Goal: Transaction & Acquisition: Purchase product/service

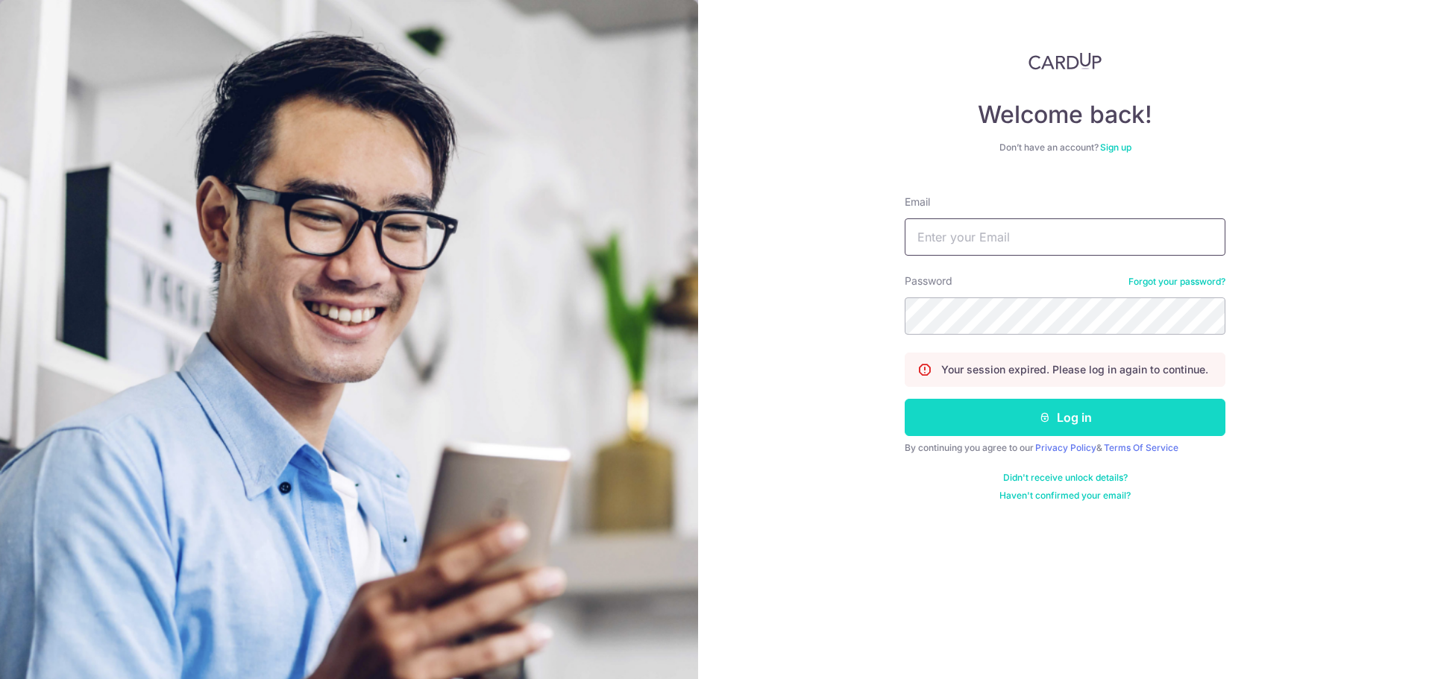
type input "[EMAIL_ADDRESS][DOMAIN_NAME]"
click at [983, 421] on button "Log in" at bounding box center [1064, 417] width 321 height 37
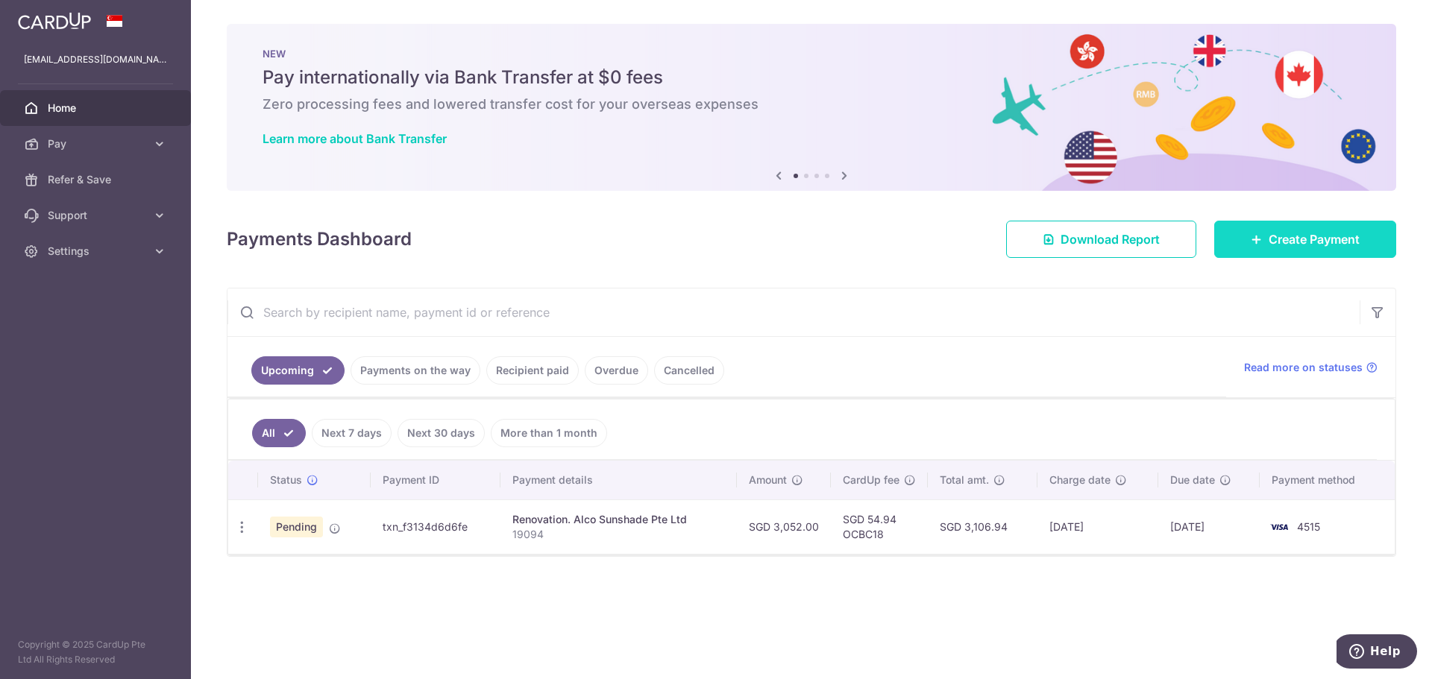
click at [1273, 229] on link "Create Payment" at bounding box center [1305, 239] width 182 height 37
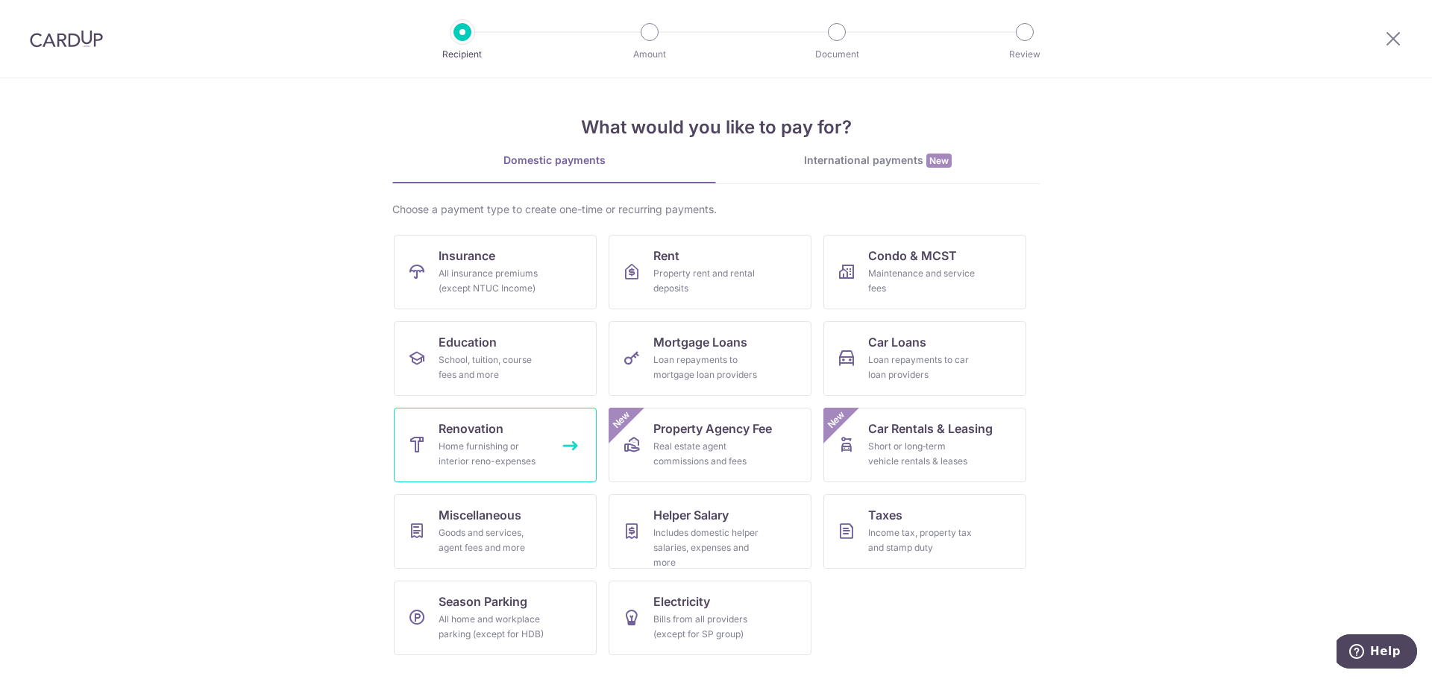
click at [427, 429] on link "Renovation Home furnishing or interior reno-expenses" at bounding box center [495, 445] width 203 height 75
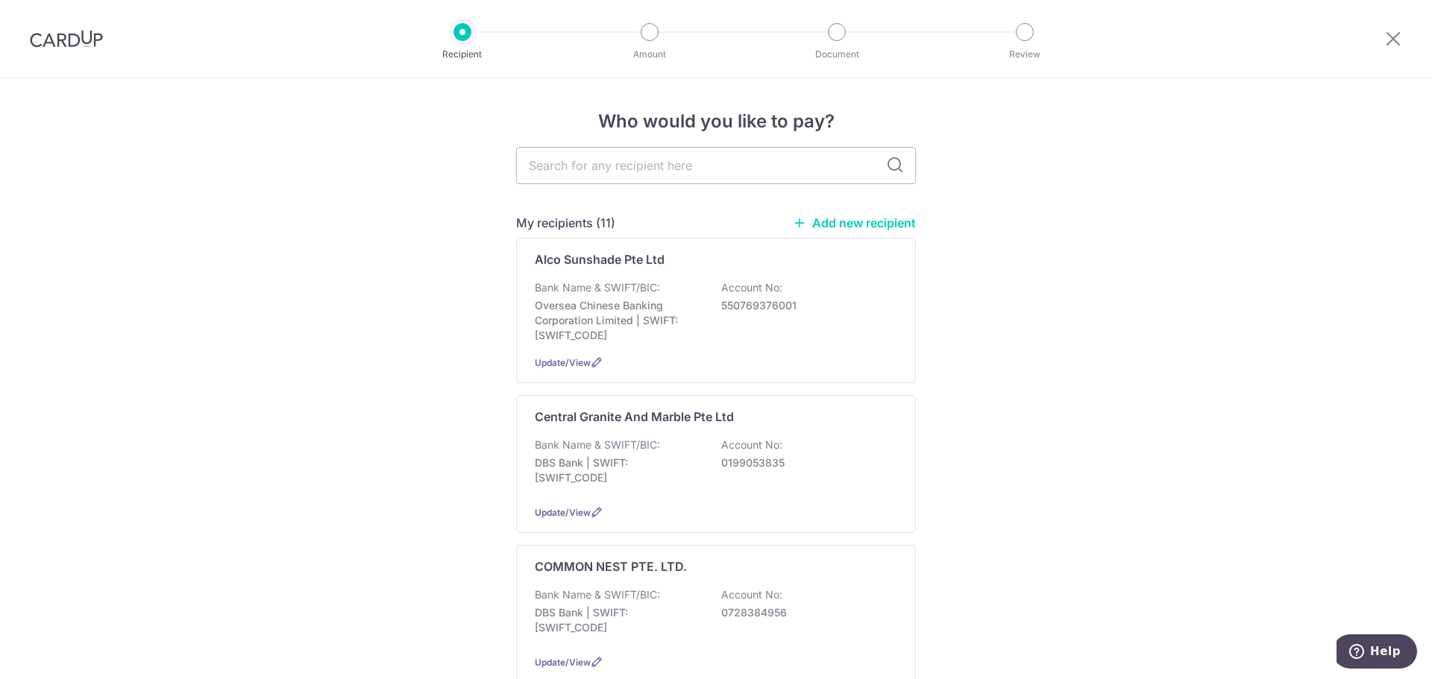
click at [816, 226] on link "Add new recipient" at bounding box center [854, 222] width 123 height 15
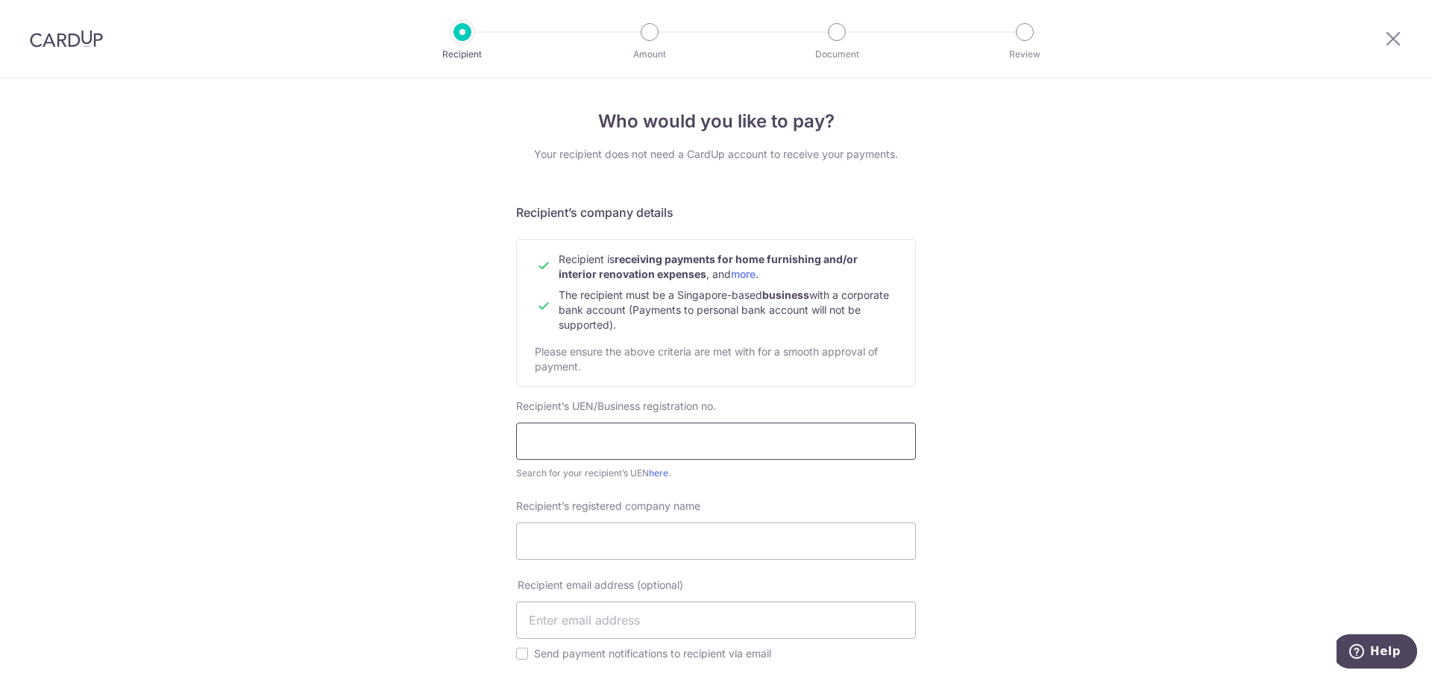
click at [623, 429] on input "text" at bounding box center [716, 441] width 400 height 37
click at [602, 550] on input "Recipient’s registered company name" at bounding box center [716, 541] width 400 height 37
type input "Oberoi Workplace Pte Ltd"
click at [538, 445] on input "text" at bounding box center [716, 441] width 400 height 37
type input "201702145C"
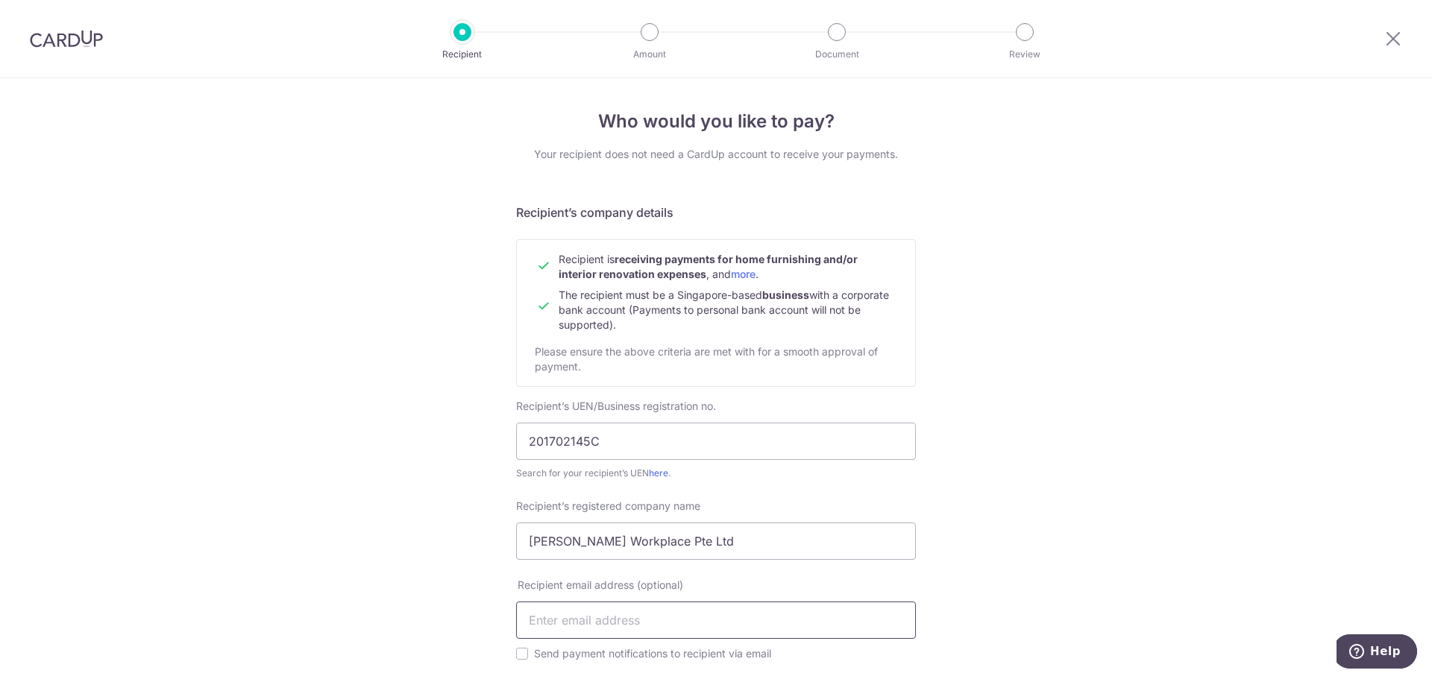
click at [657, 623] on input "text" at bounding box center [716, 620] width 400 height 37
click at [543, 625] on input "text" at bounding box center [716, 620] width 400 height 37
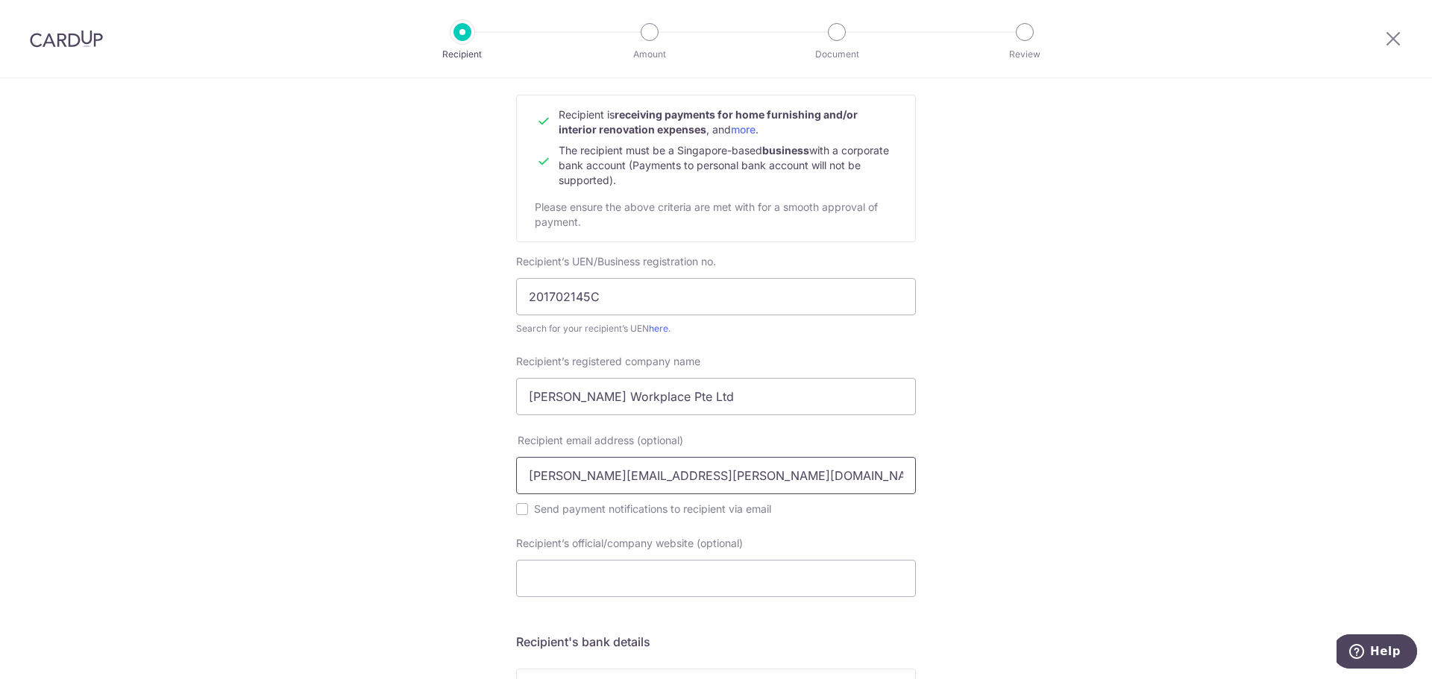
scroll to position [373, 0]
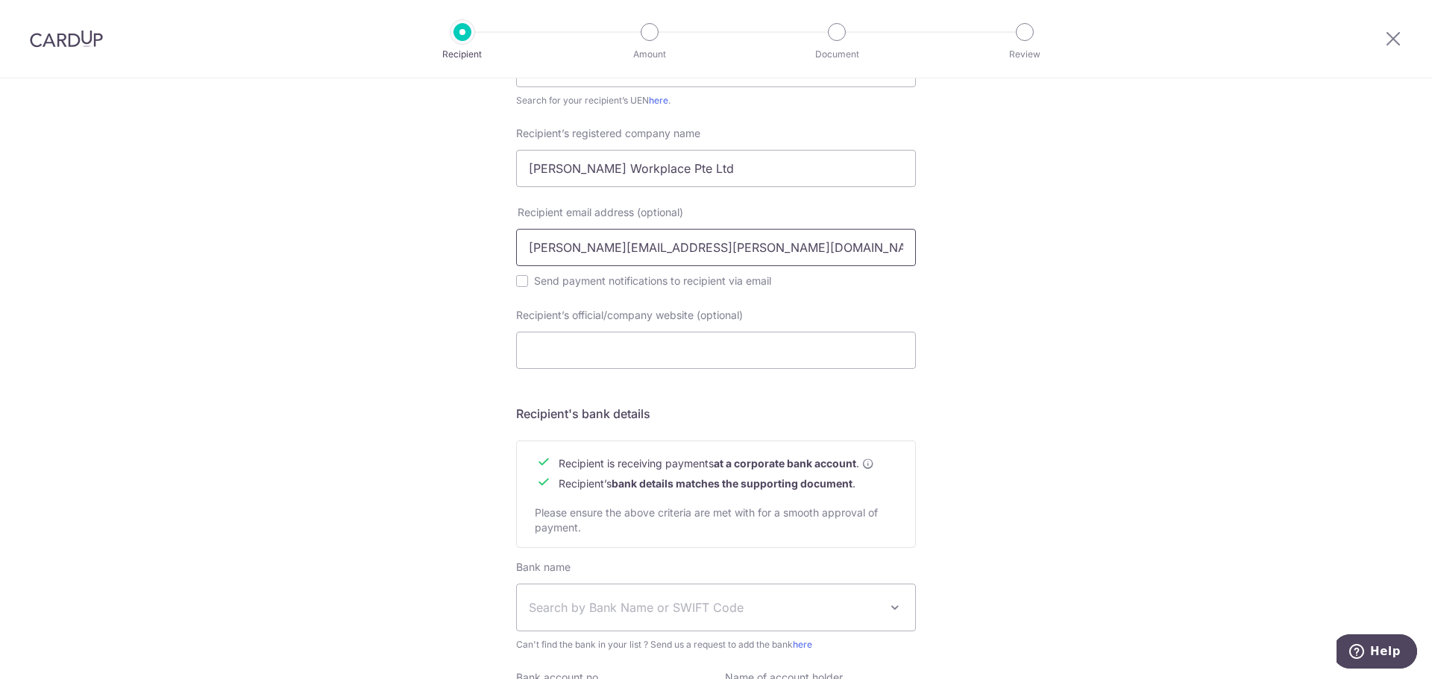
drag, startPoint x: 696, startPoint y: 254, endPoint x: 408, endPoint y: 253, distance: 287.8
click at [408, 253] on div "Who would you like to pay? Your recipient does not need a CardUp account to rec…" at bounding box center [716, 277] width 1432 height 1145
paste input "teven"
type input "steven@oberoi-wp.com"
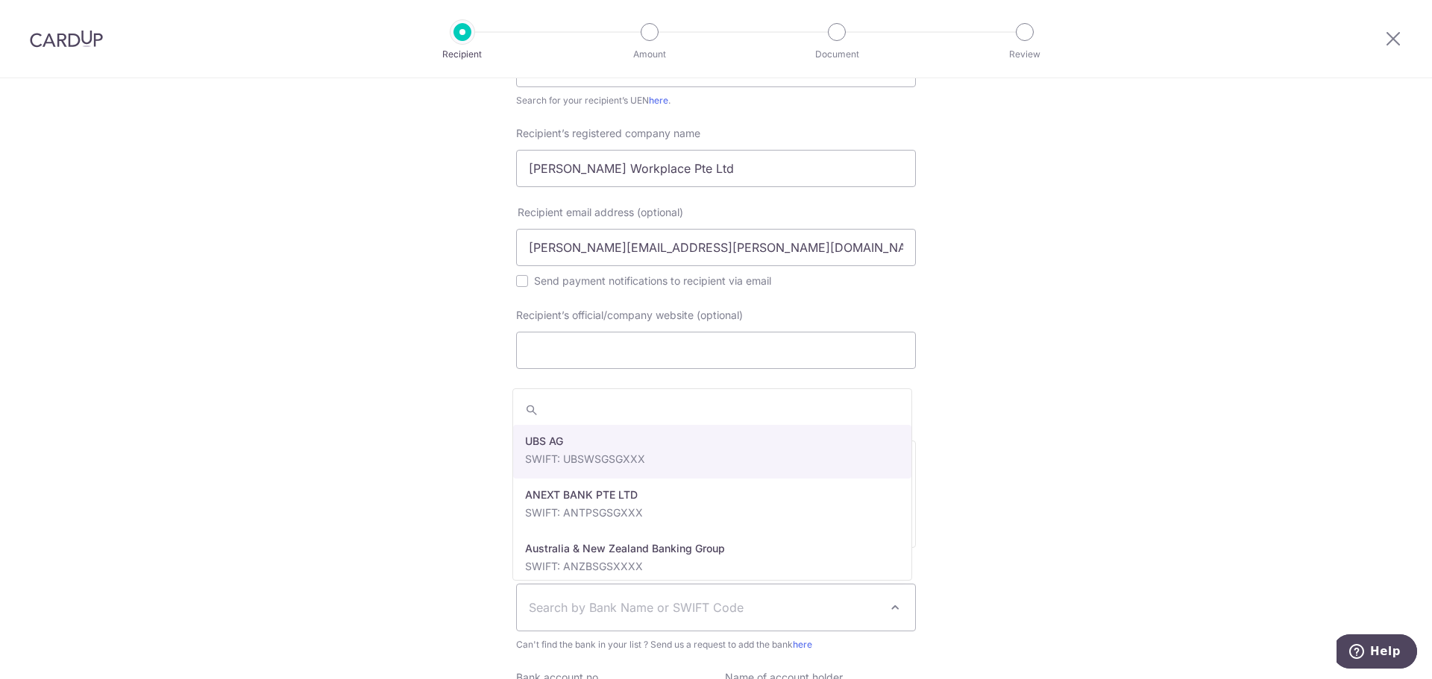
click at [598, 610] on span "Search by Bank Name or SWIFT Code" at bounding box center [704, 608] width 350 height 18
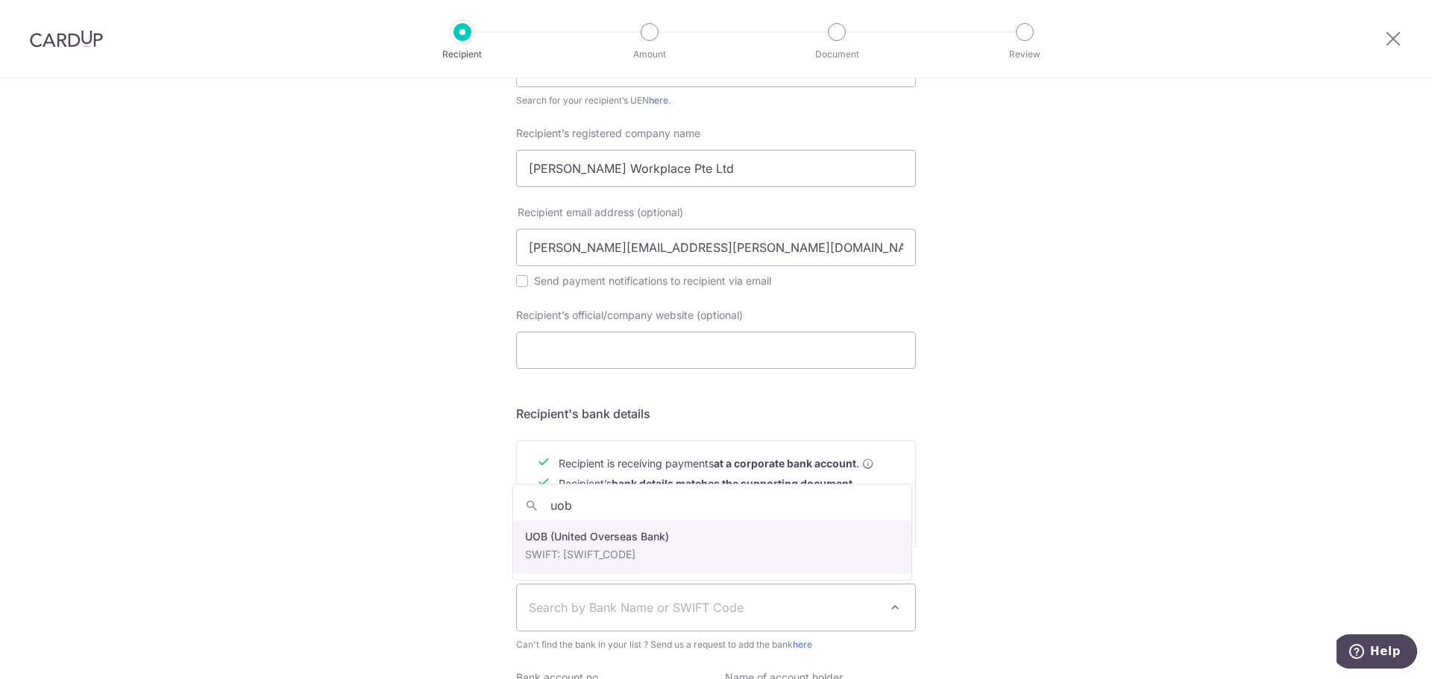
type input "uob"
select select "18"
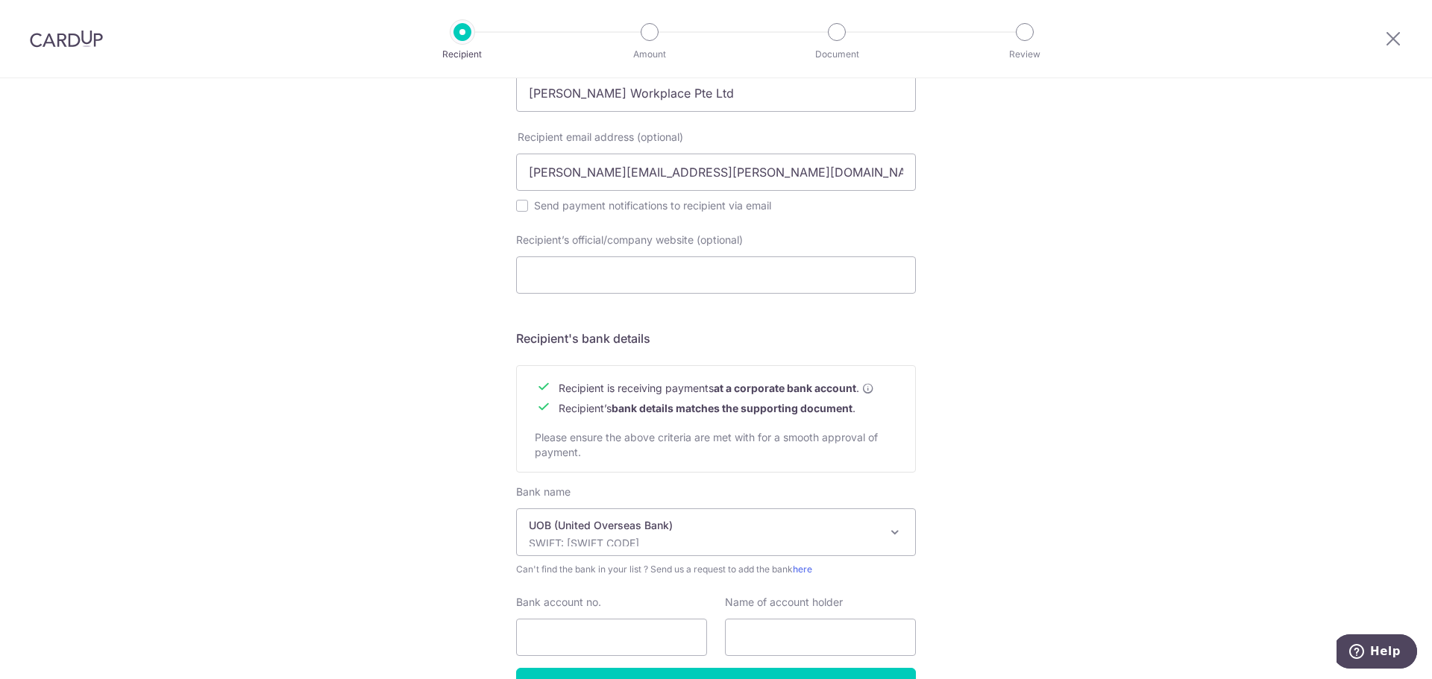
scroll to position [544, 0]
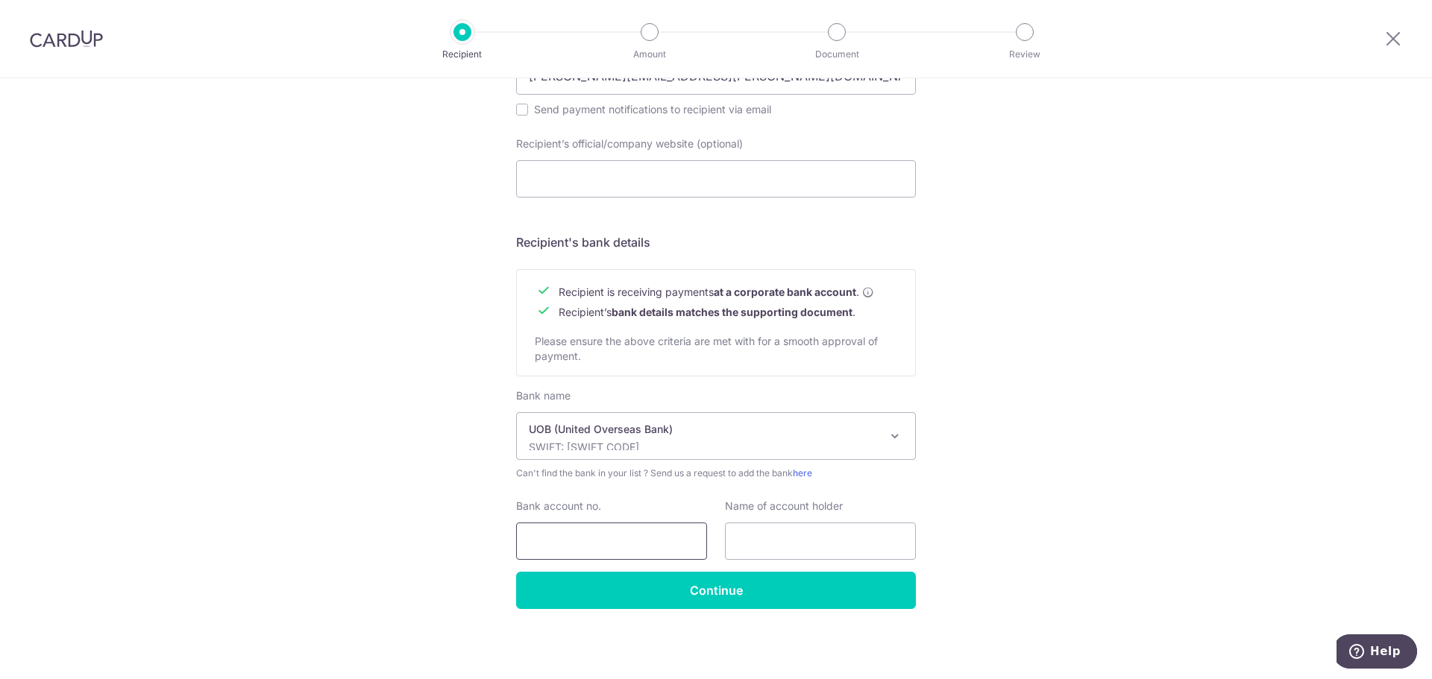
click at [596, 538] on input "Bank account no." at bounding box center [611, 541] width 191 height 37
type input "3793050176"
click at [851, 532] on input "text" at bounding box center [820, 541] width 191 height 37
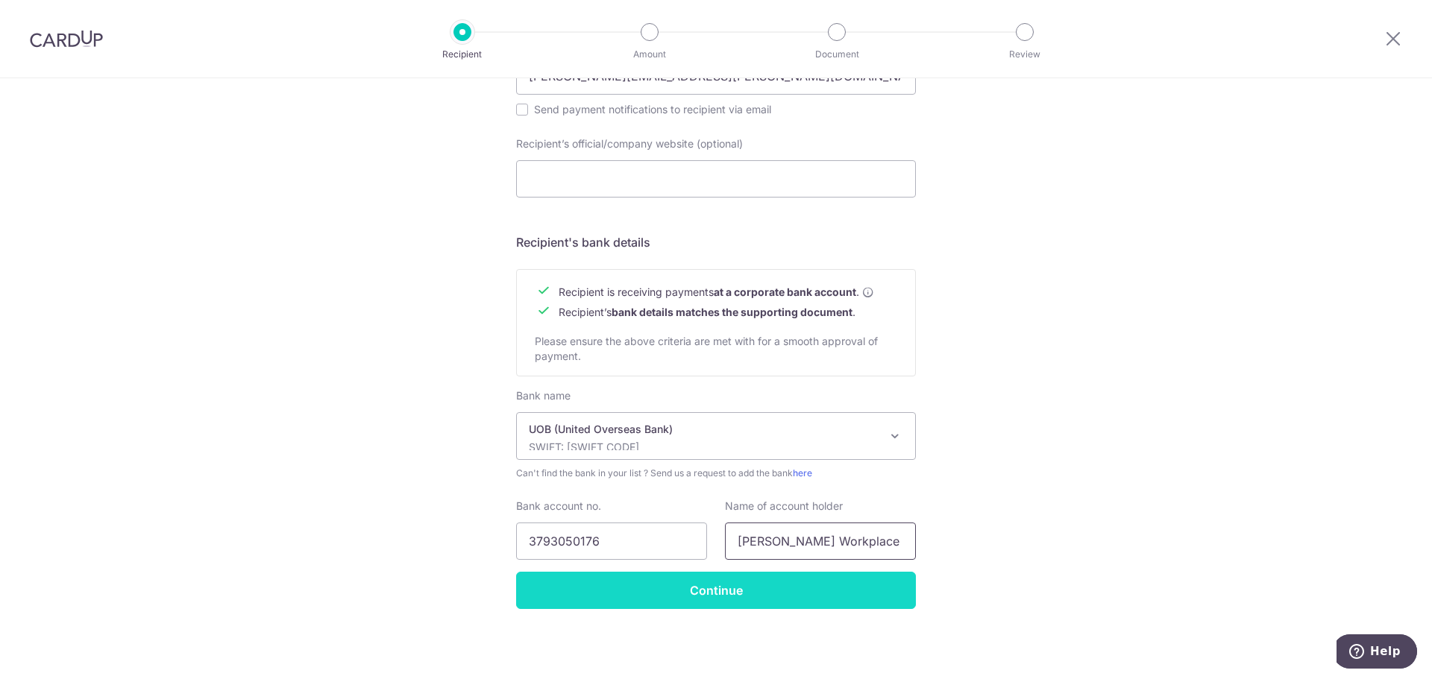
type input "[PERSON_NAME] Workplace Pte Ltd"
click at [649, 607] on input "Continue" at bounding box center [716, 590] width 400 height 37
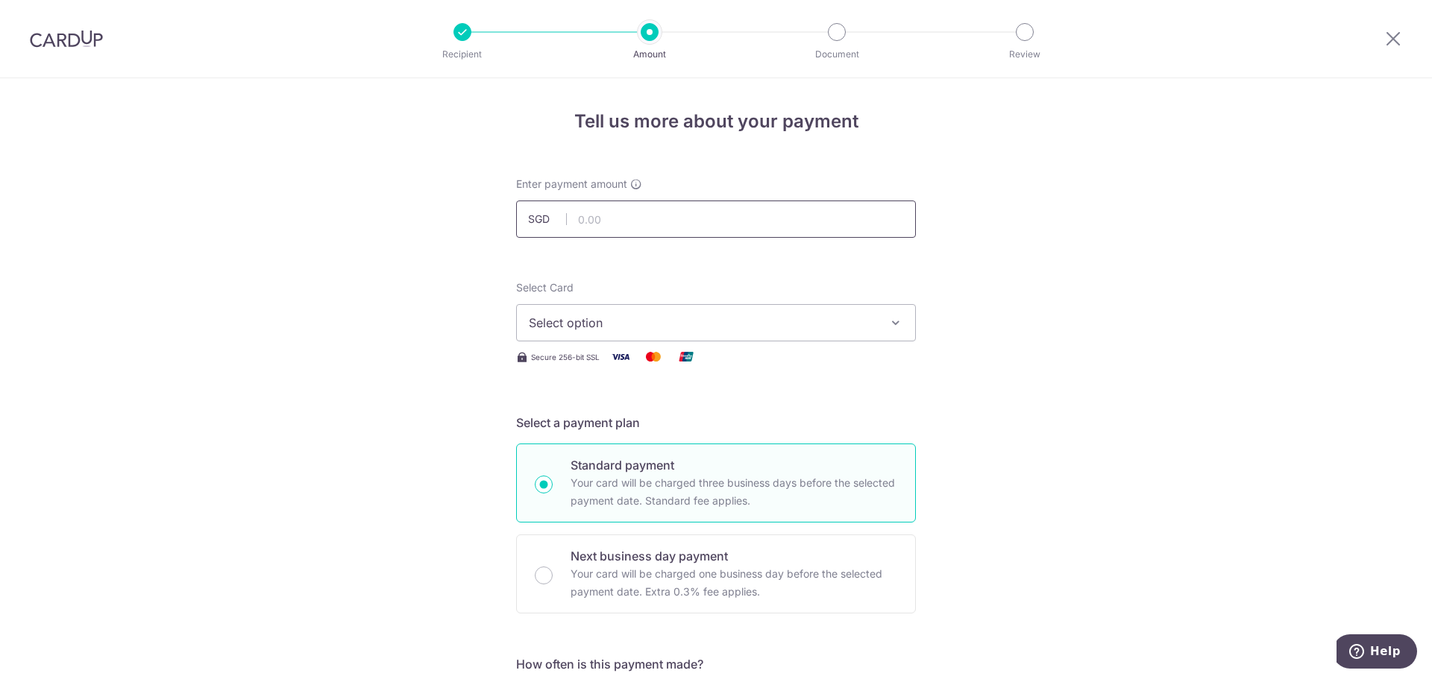
click at [642, 220] on input "text" at bounding box center [716, 219] width 400 height 37
type input "4,394.88"
click at [591, 340] on button "Select option" at bounding box center [716, 322] width 400 height 37
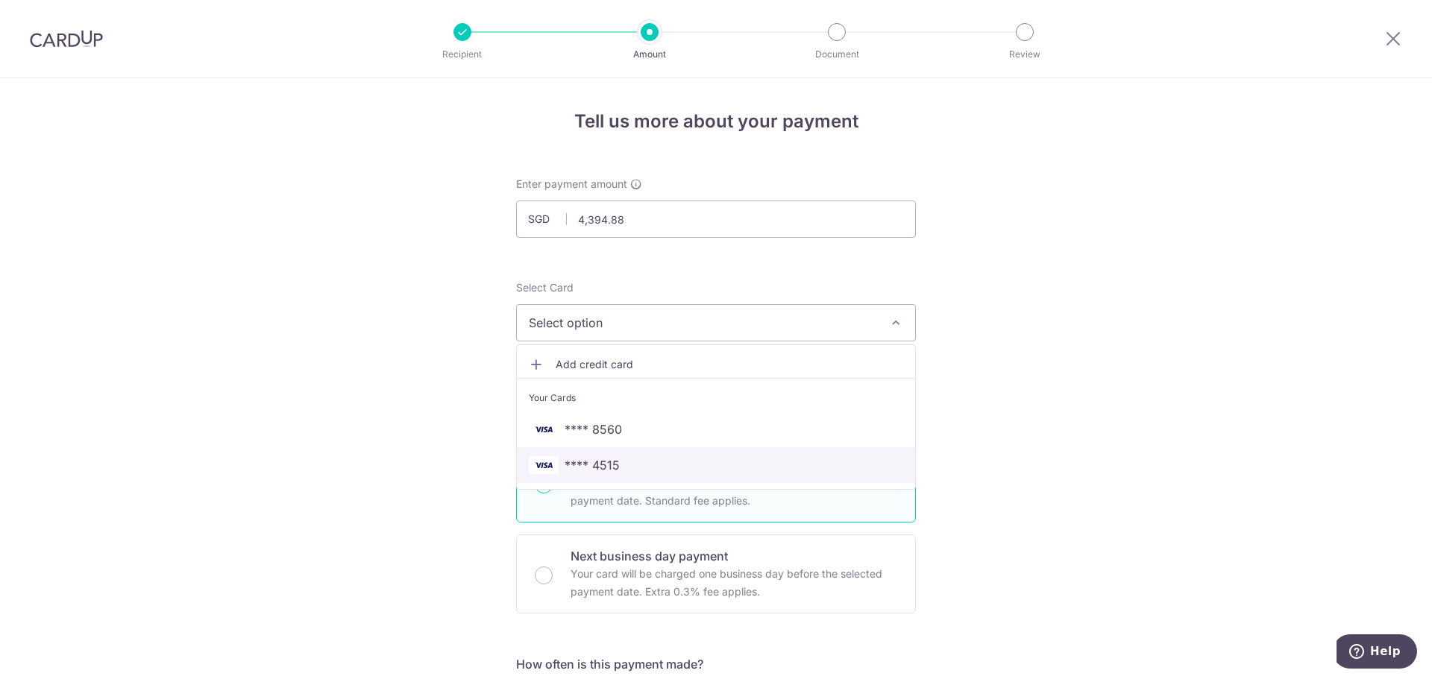
click at [588, 454] on link "**** 4515" at bounding box center [716, 465] width 398 height 36
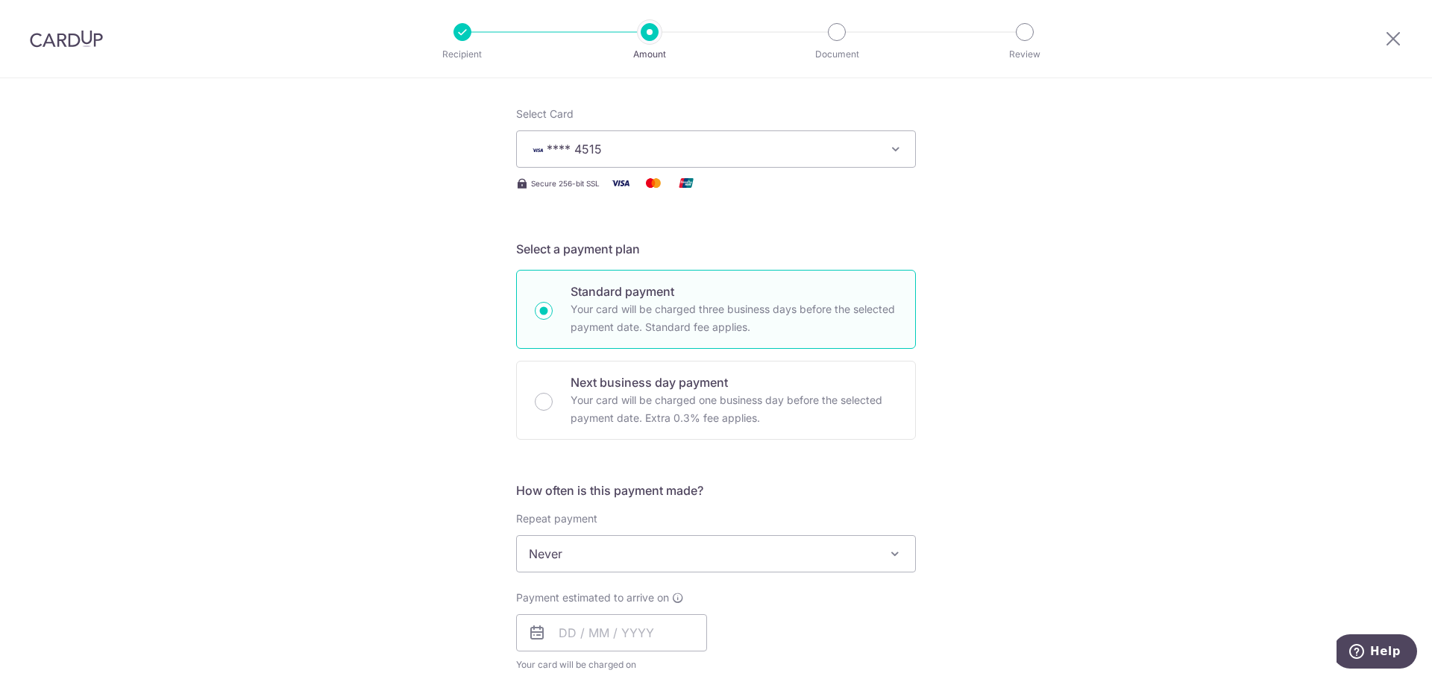
scroll to position [224, 0]
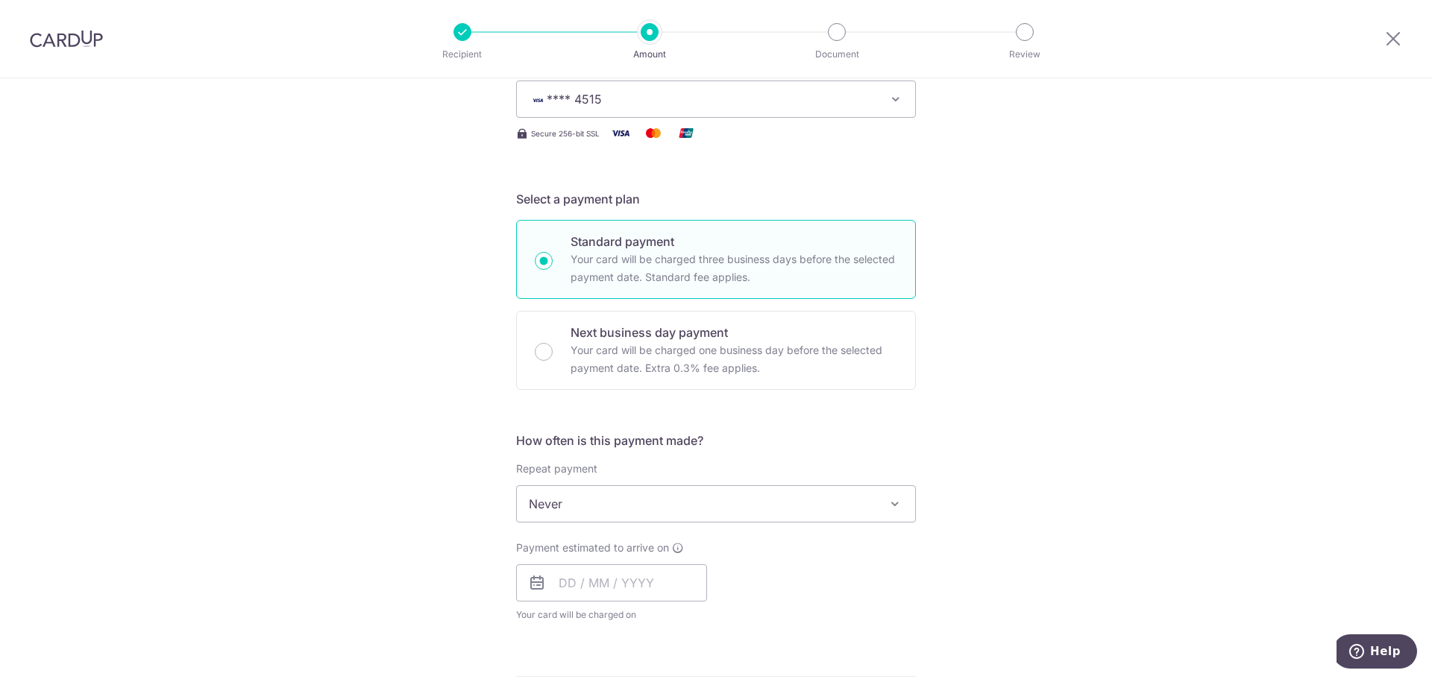
click at [596, 513] on span "Never" at bounding box center [716, 504] width 398 height 36
click at [592, 590] on input "text" at bounding box center [611, 582] width 191 height 37
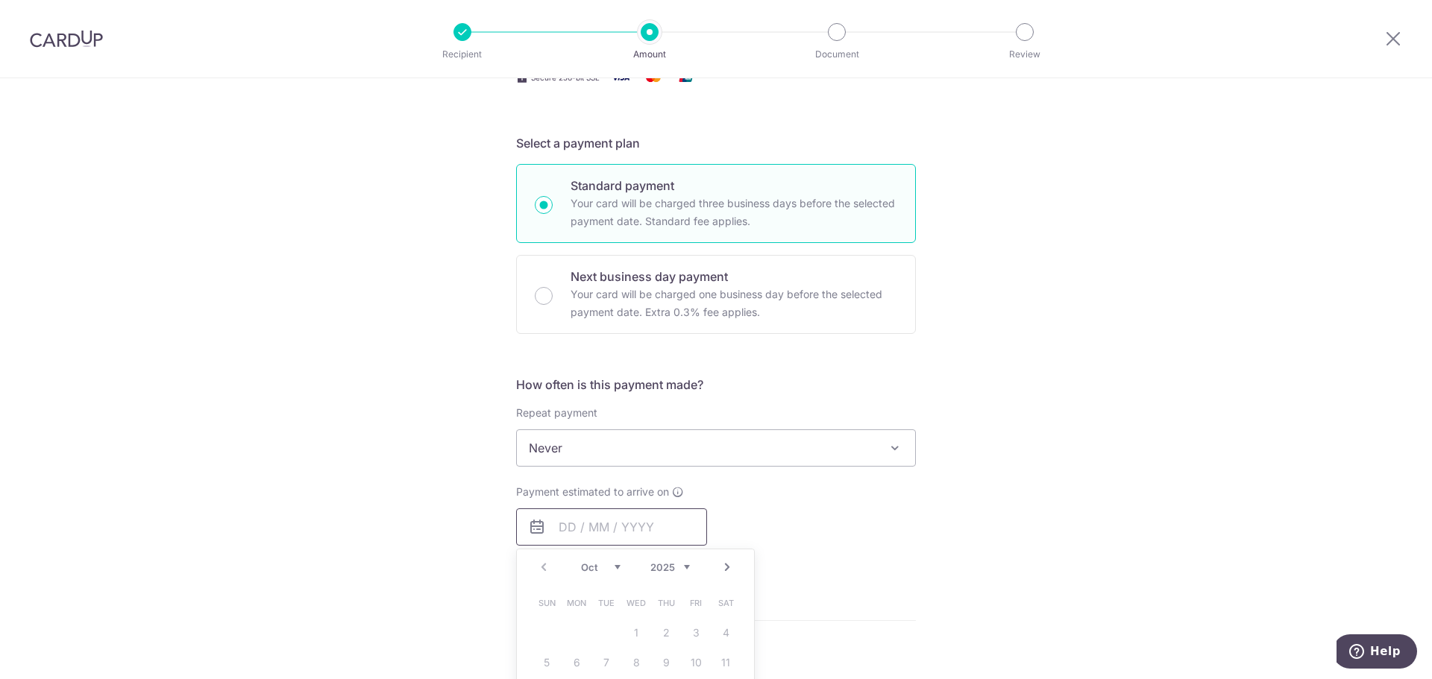
scroll to position [373, 0]
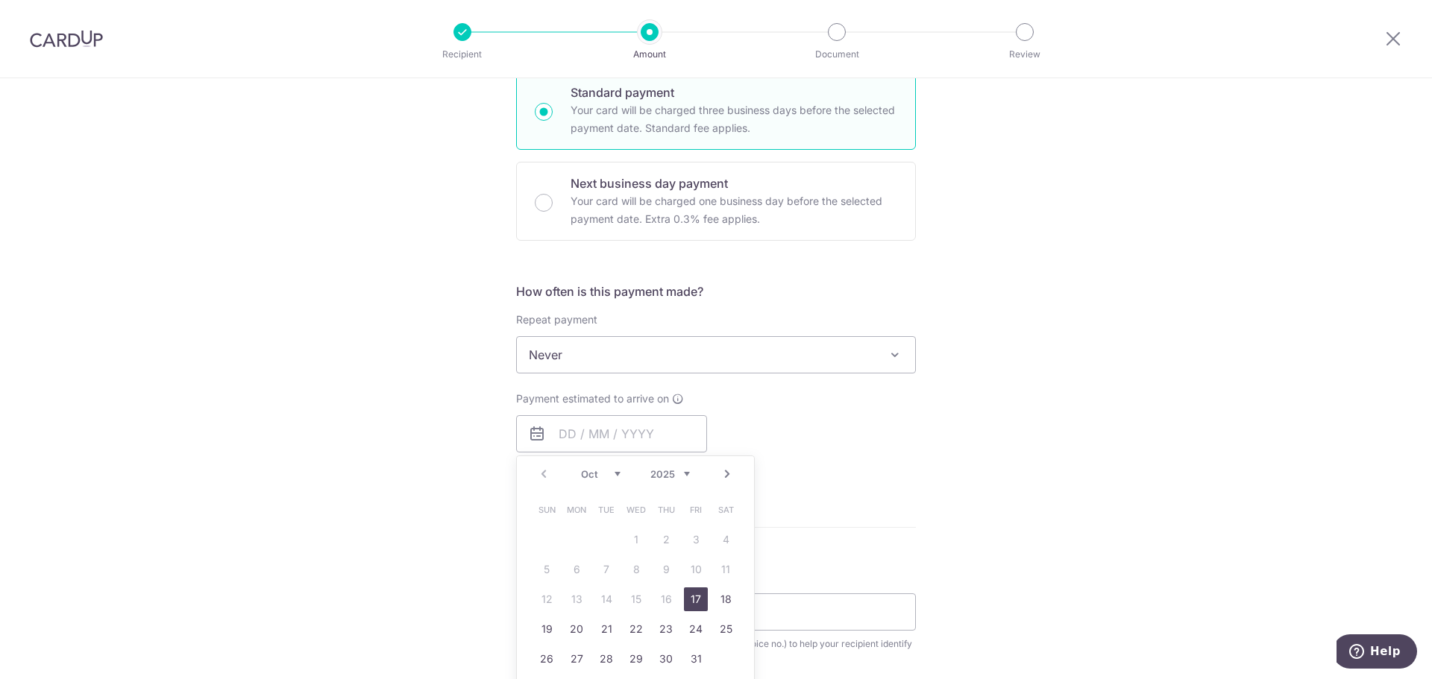
click at [699, 596] on link "17" at bounding box center [696, 600] width 24 height 24
type input "[DATE]"
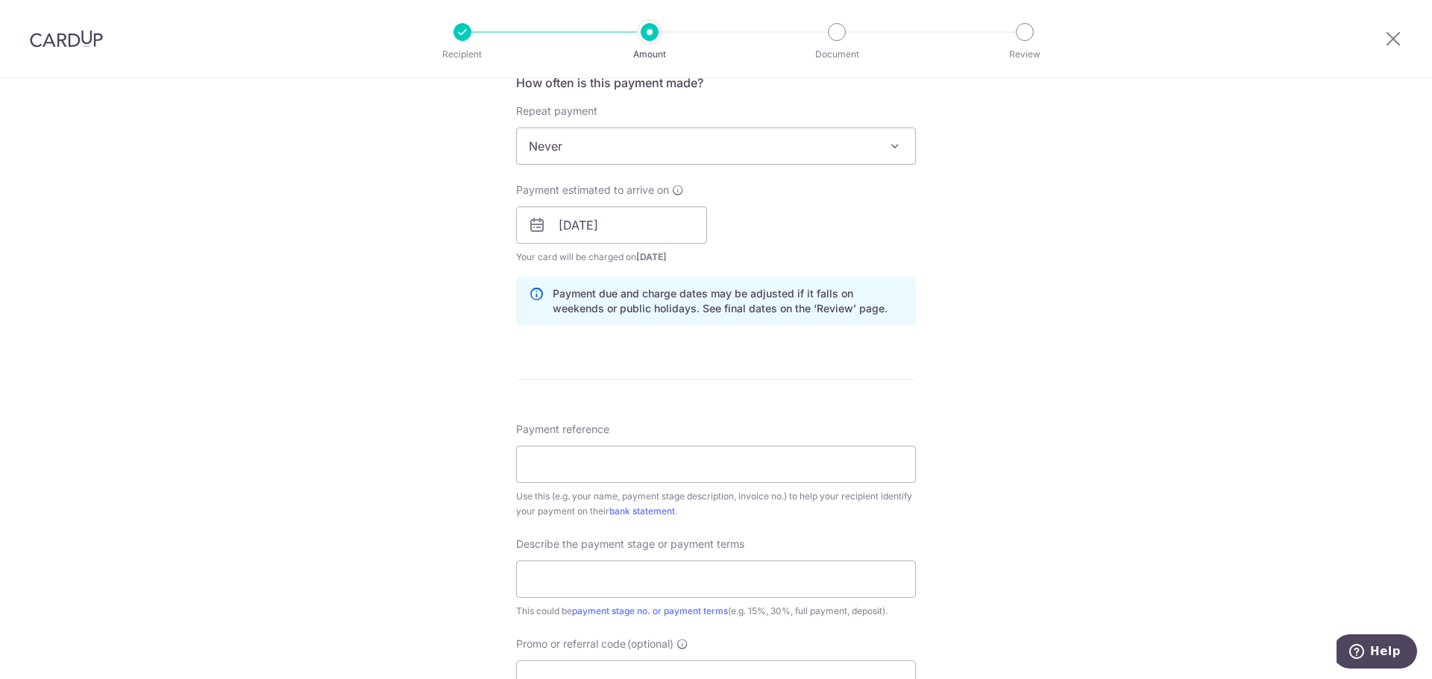
scroll to position [596, 0]
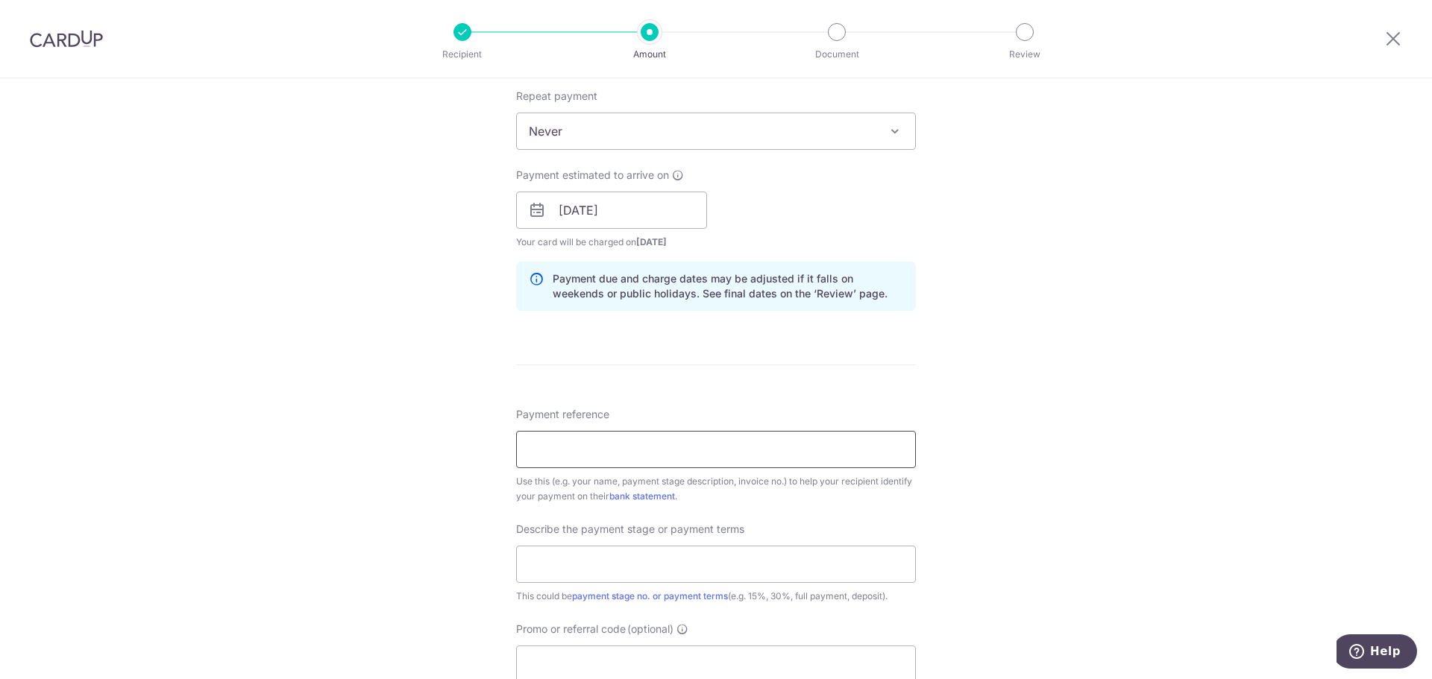
click at [564, 441] on input "Payment reference" at bounding box center [716, 449] width 400 height 37
paste input "SQ7157/10/25"
type input "SQ7157/10/25"
click at [571, 569] on input "text" at bounding box center [716, 564] width 400 height 37
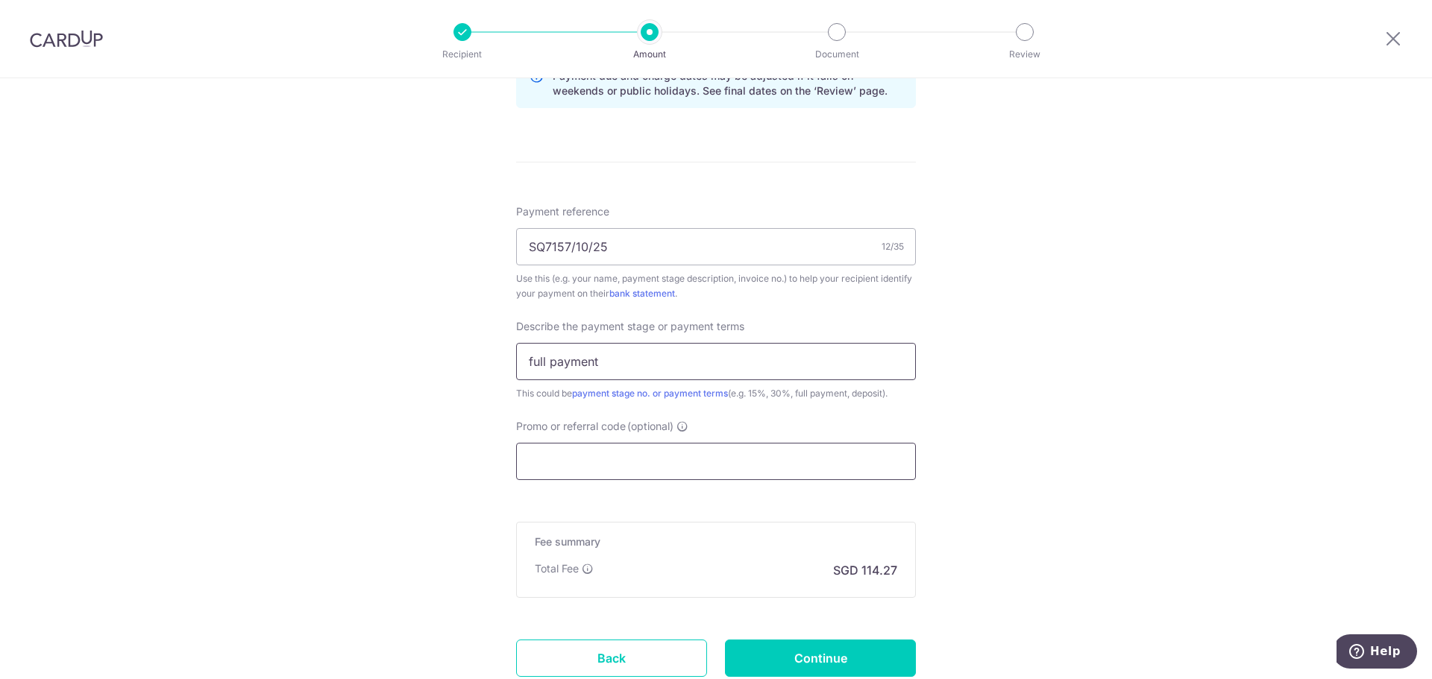
scroll to position [820, 0]
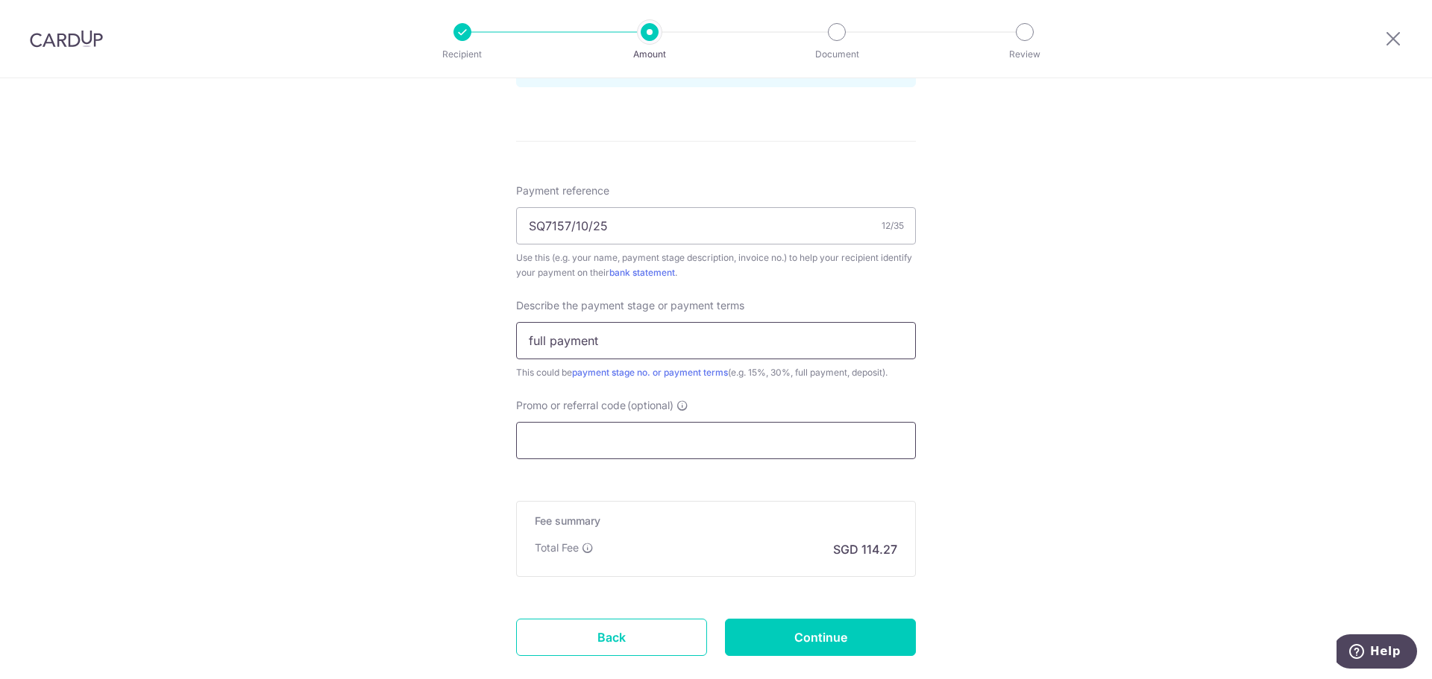
type input "full payment"
click at [576, 428] on input "Promo or referral code (optional)" at bounding box center [716, 440] width 400 height 37
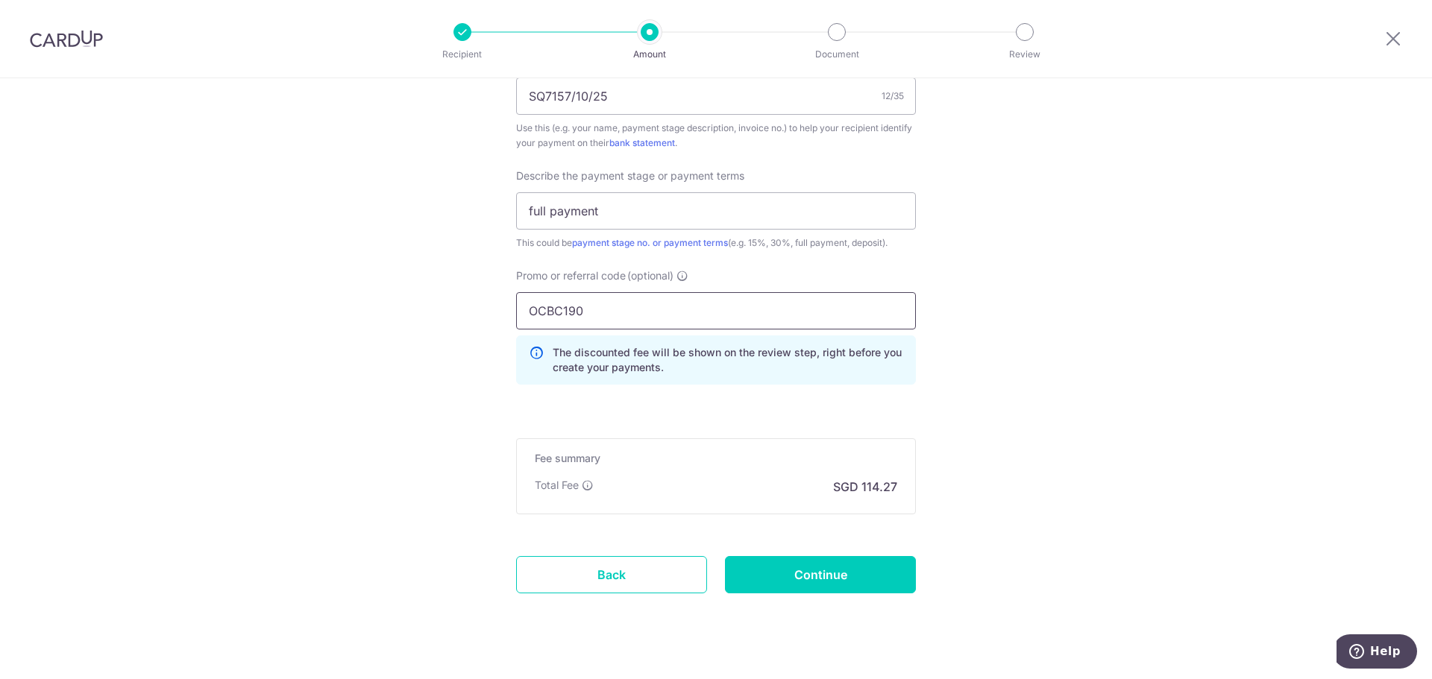
scroll to position [976, 0]
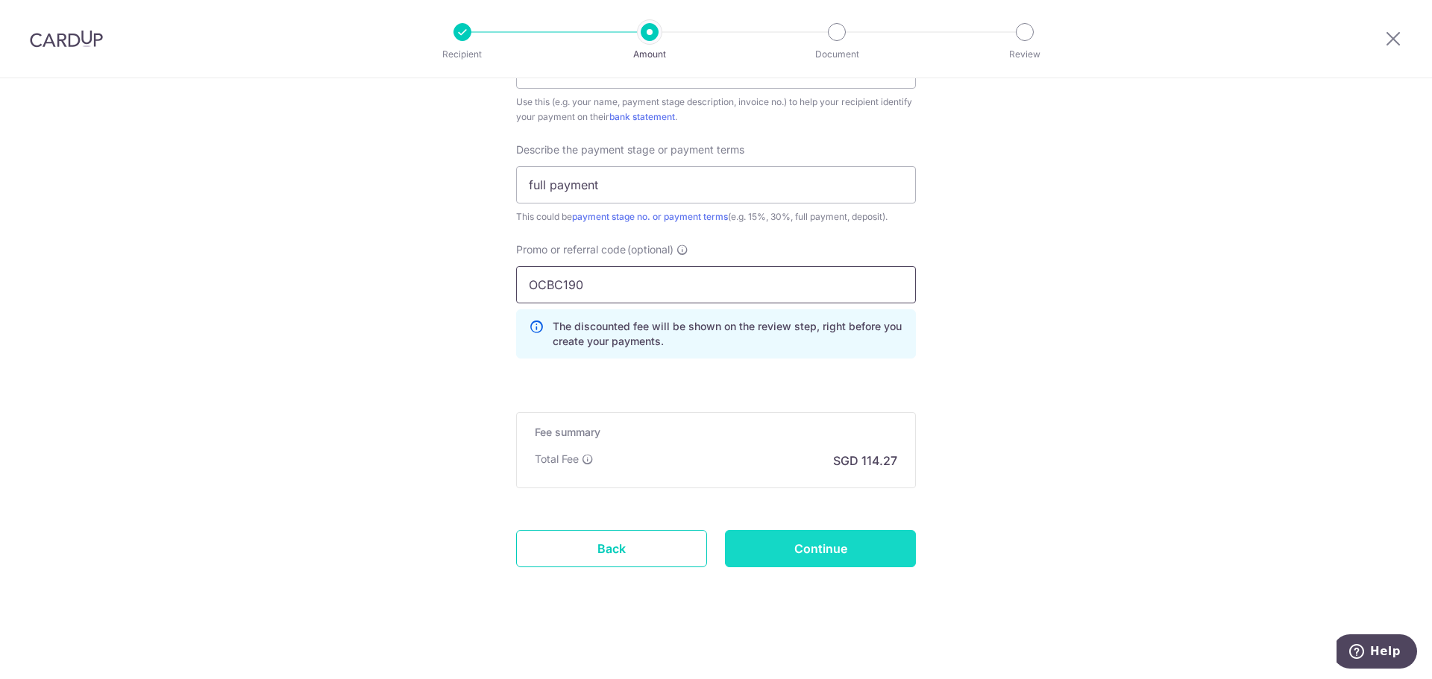
type input "OCBC190"
click at [797, 539] on input "Continue" at bounding box center [820, 548] width 191 height 37
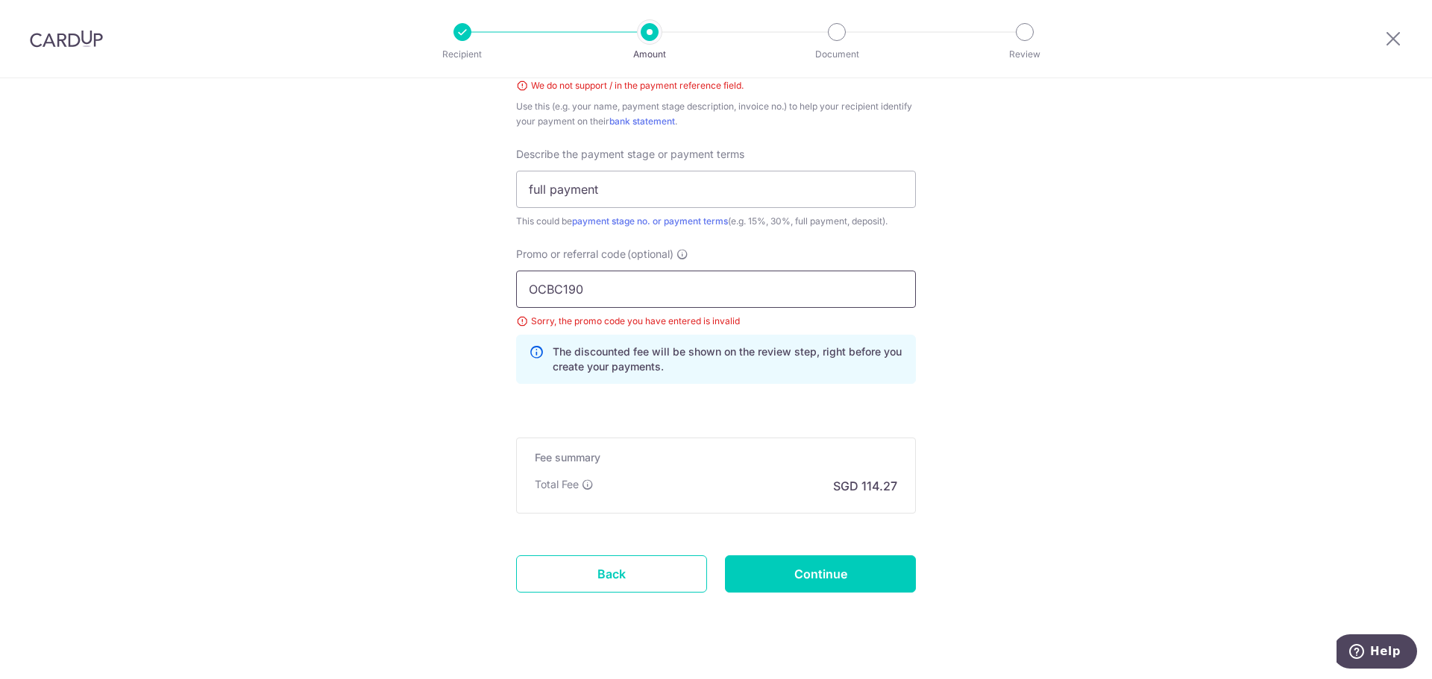
click at [588, 292] on input "OCBC190" at bounding box center [716, 289] width 400 height 37
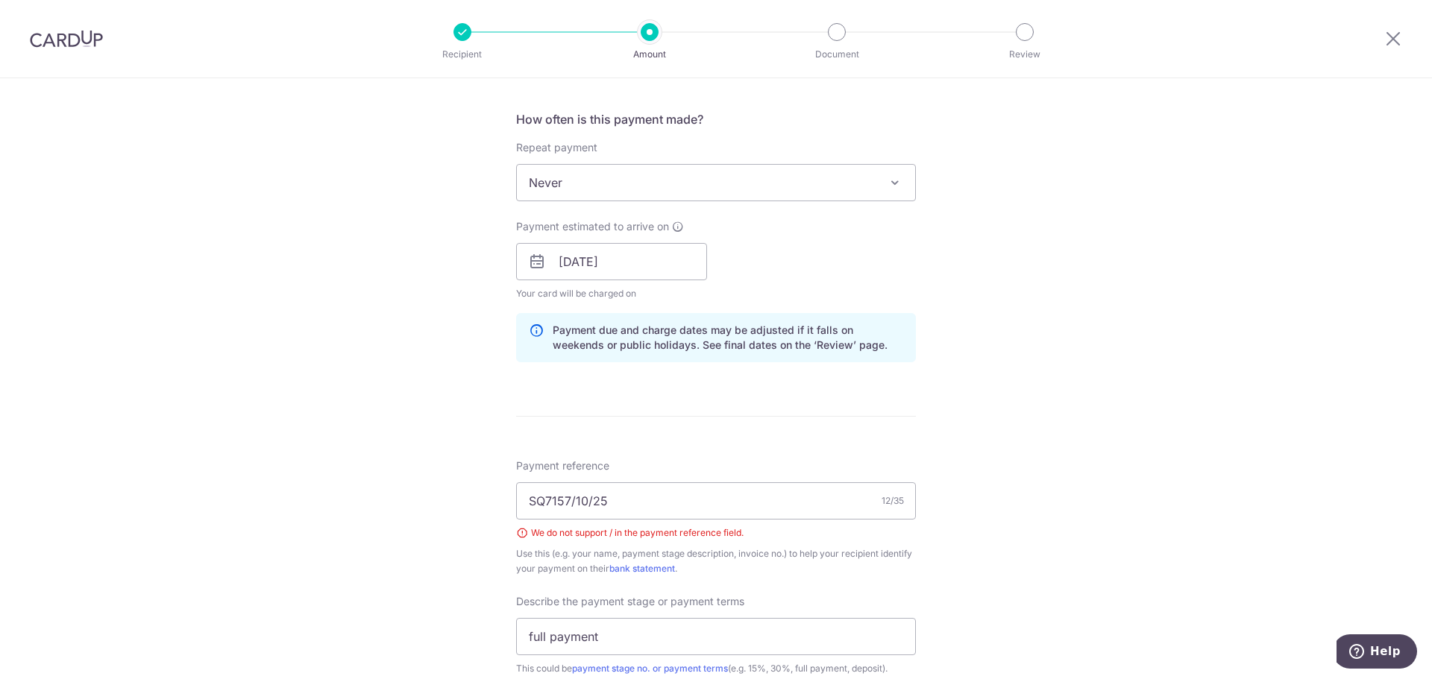
scroll to position [694, 0]
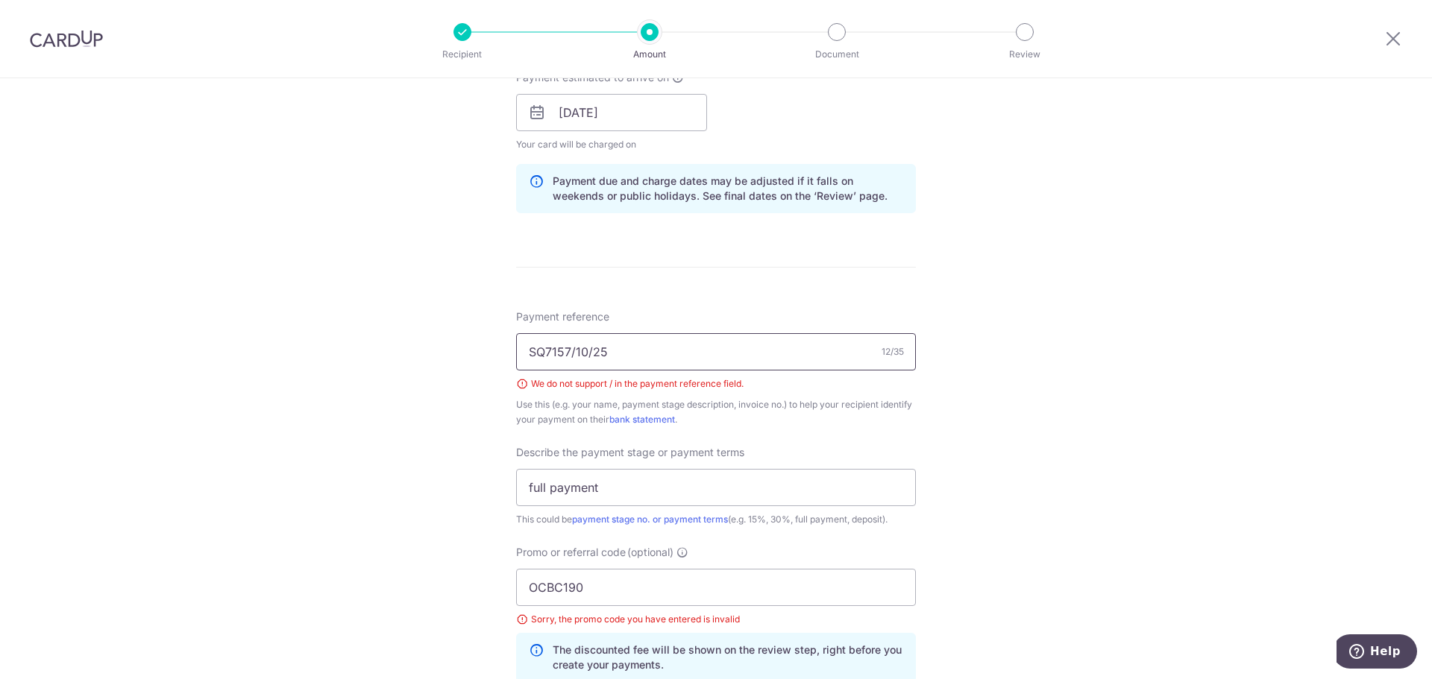
click at [570, 353] on input "SQ7157/10/25" at bounding box center [716, 351] width 400 height 37
type input "SQ71571025"
click at [589, 599] on input "OCBC190" at bounding box center [716, 587] width 400 height 37
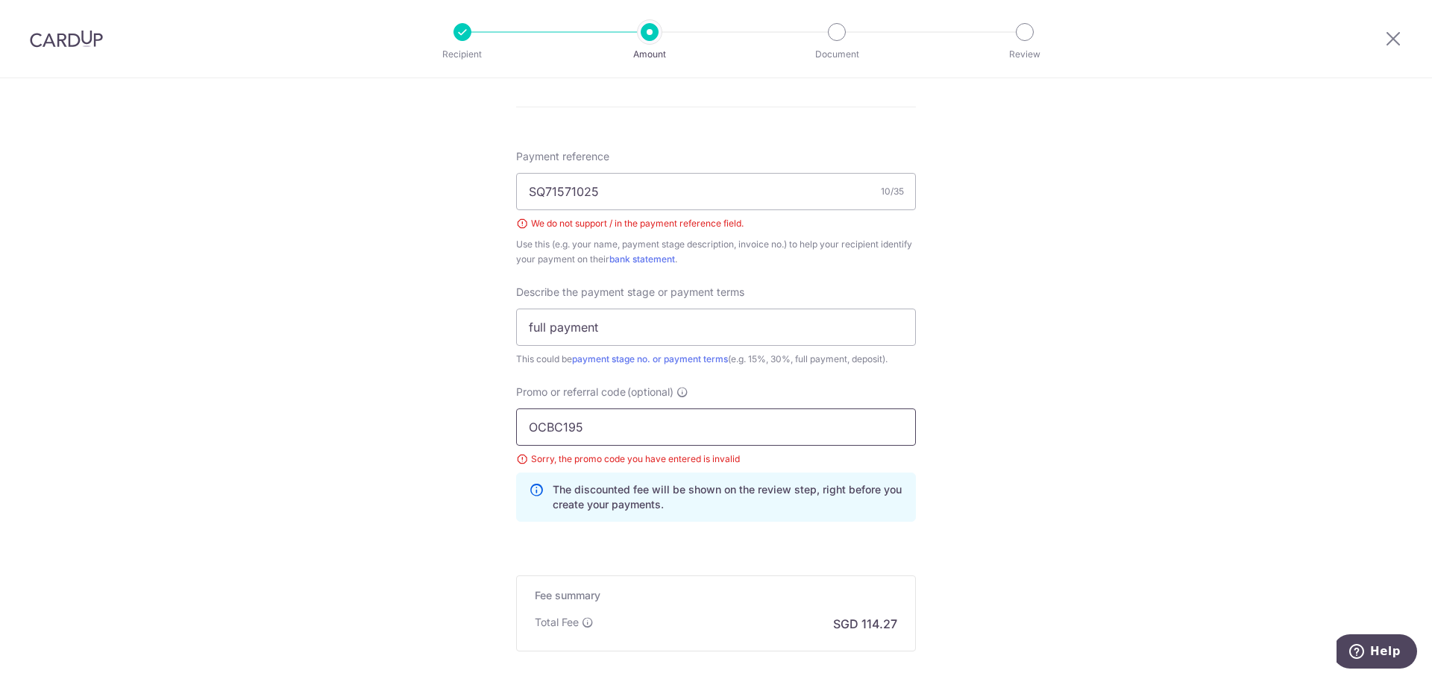
scroll to position [1018, 0]
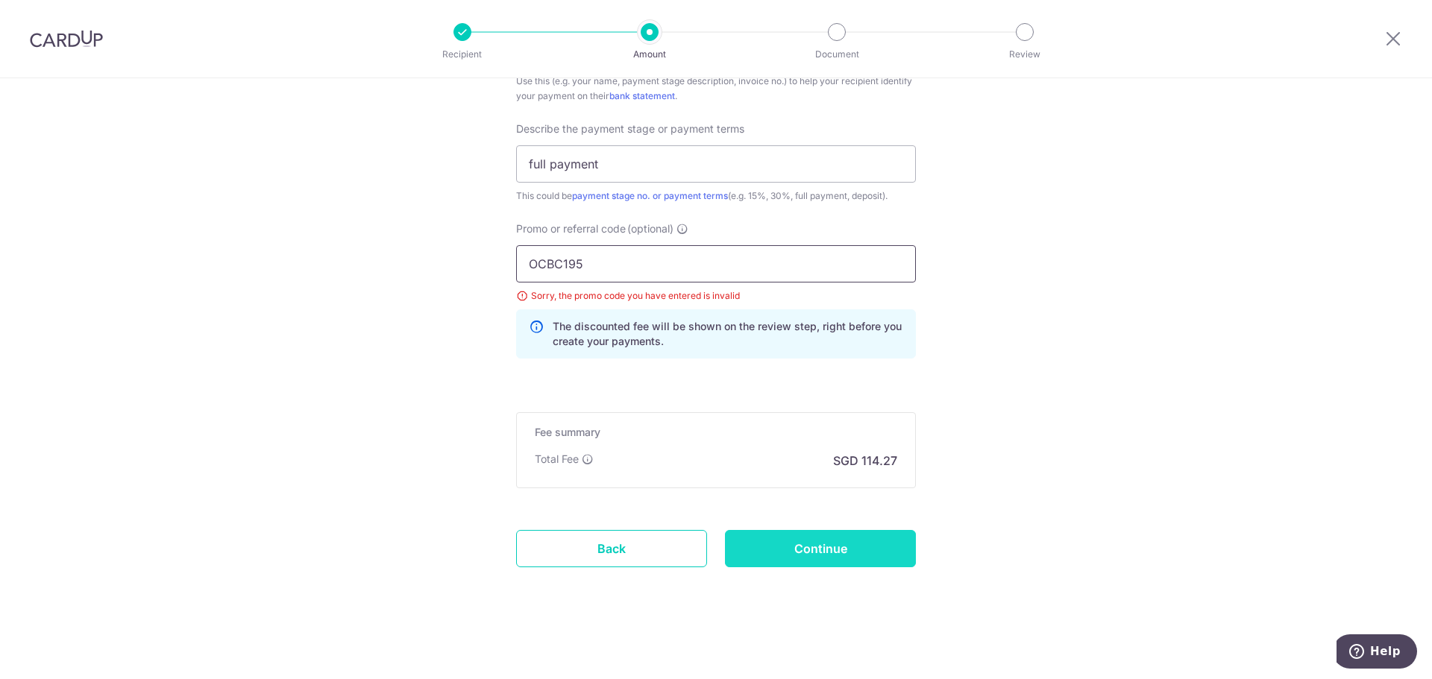
type input "OCBC195"
click at [821, 539] on input "Continue" at bounding box center [820, 548] width 191 height 37
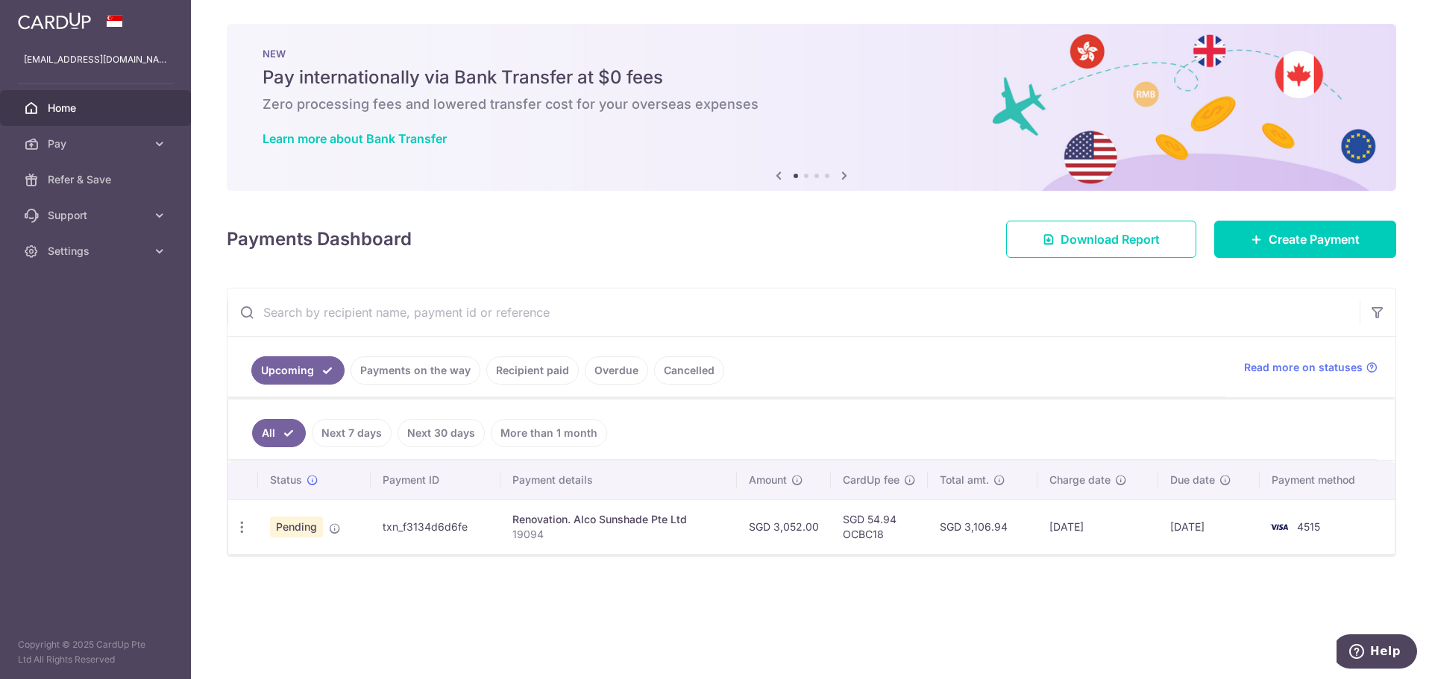
click at [844, 172] on icon at bounding box center [844, 175] width 18 height 19
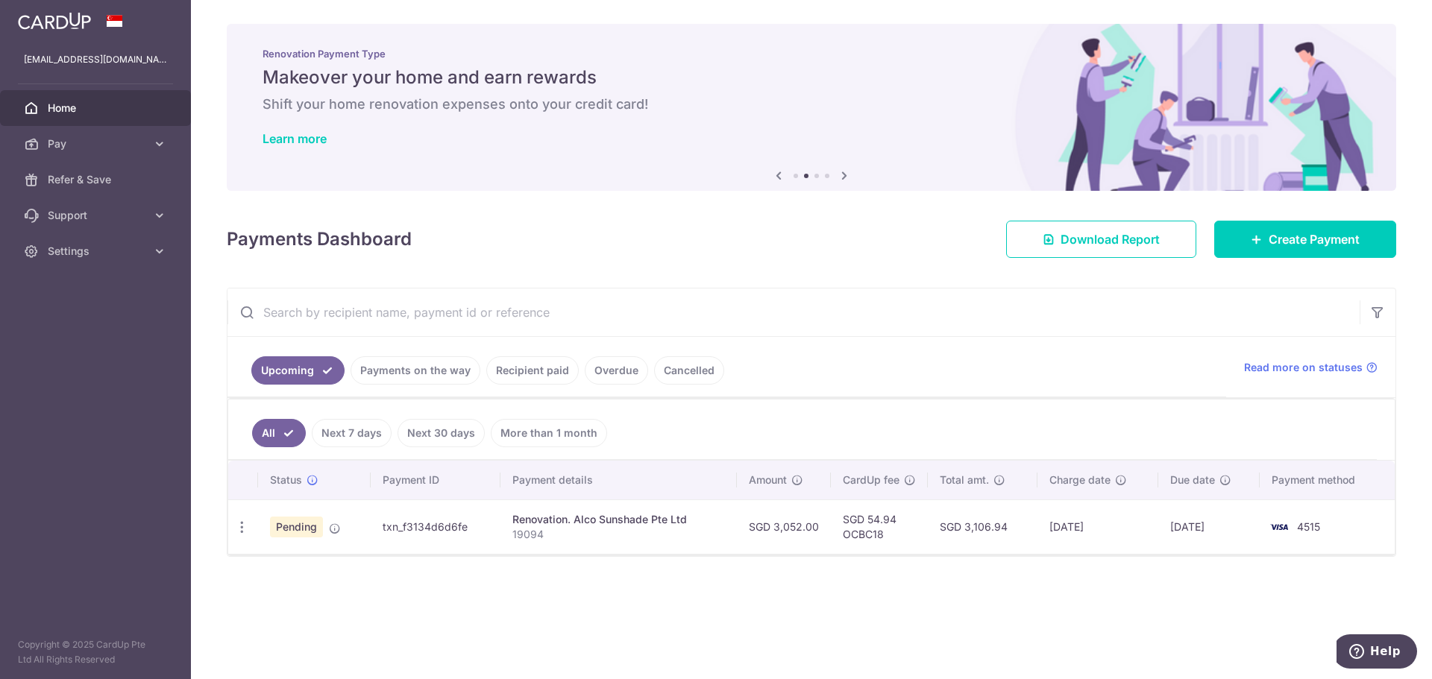
click at [844, 172] on icon at bounding box center [844, 175] width 18 height 19
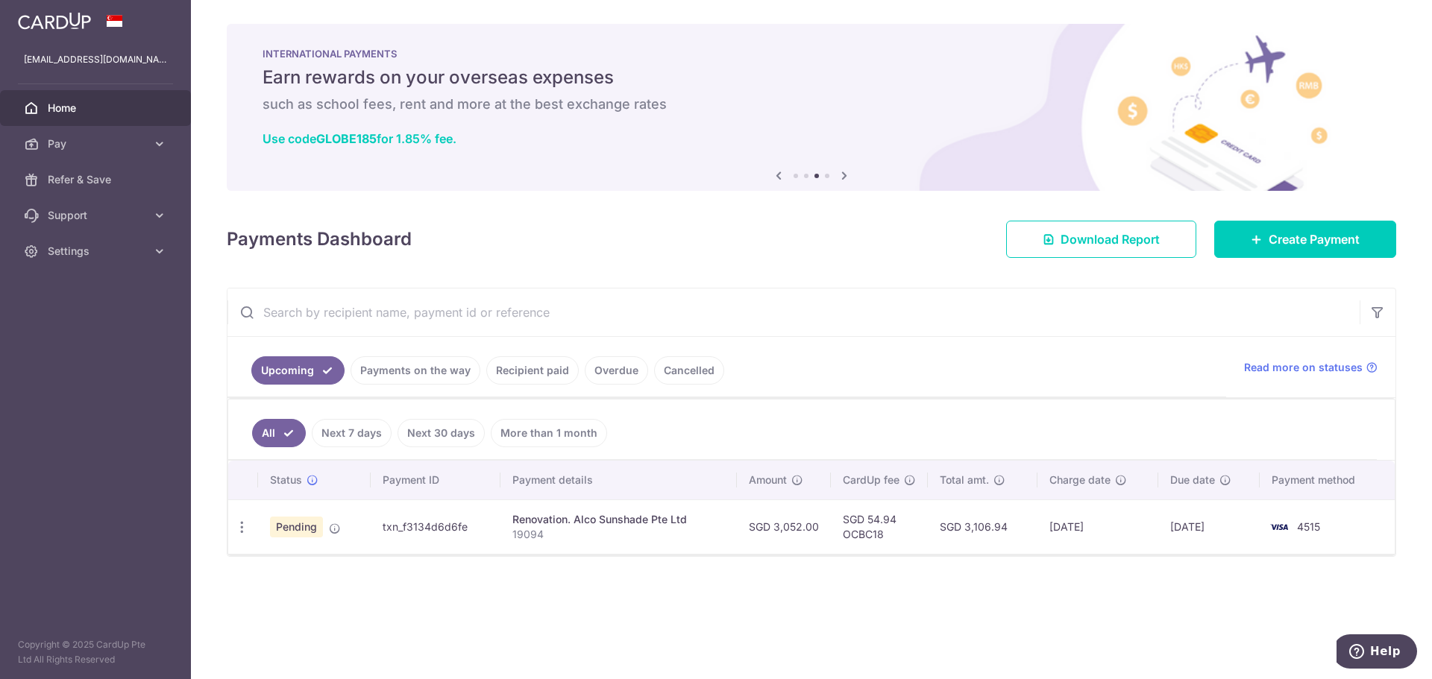
click at [844, 172] on icon at bounding box center [844, 175] width 18 height 19
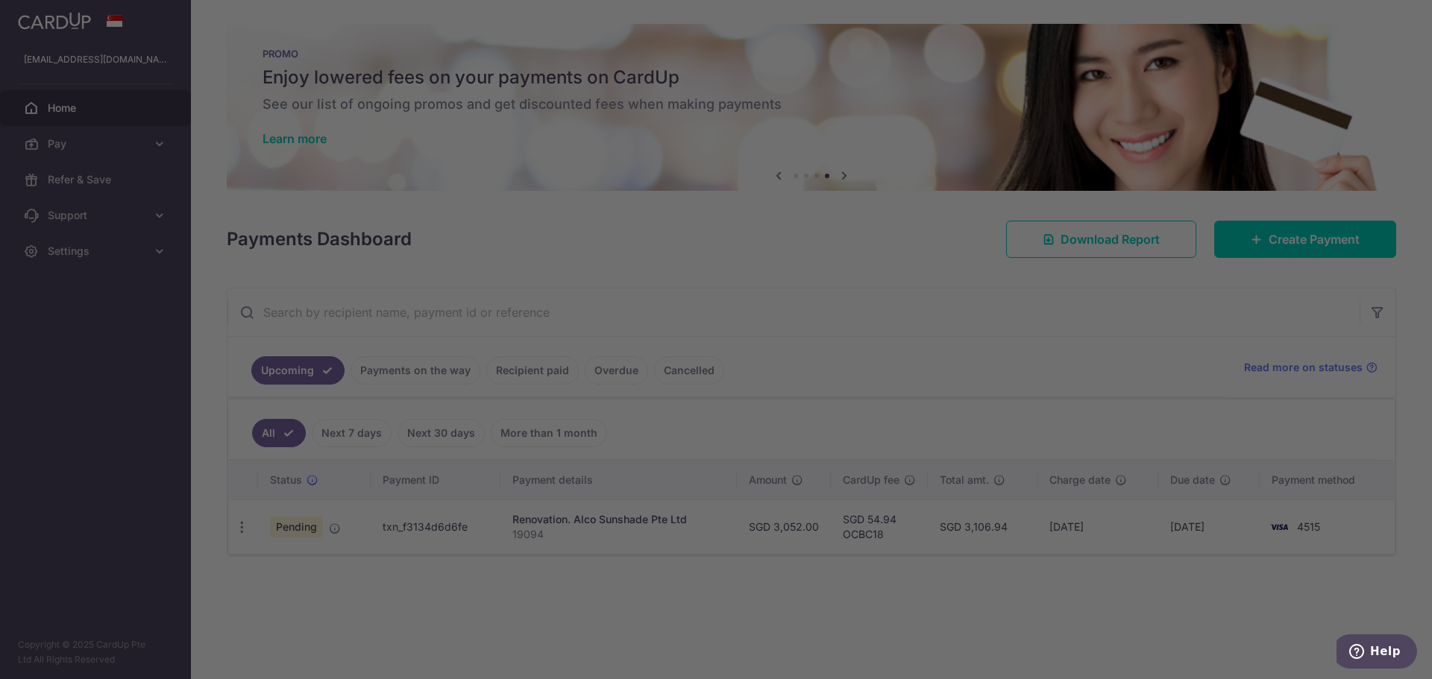
drag, startPoint x: 260, startPoint y: 147, endPoint x: 278, endPoint y: 142, distance: 18.6
click at [259, 147] on div at bounding box center [723, 343] width 1446 height 686
click at [278, 142] on div at bounding box center [723, 343] width 1446 height 686
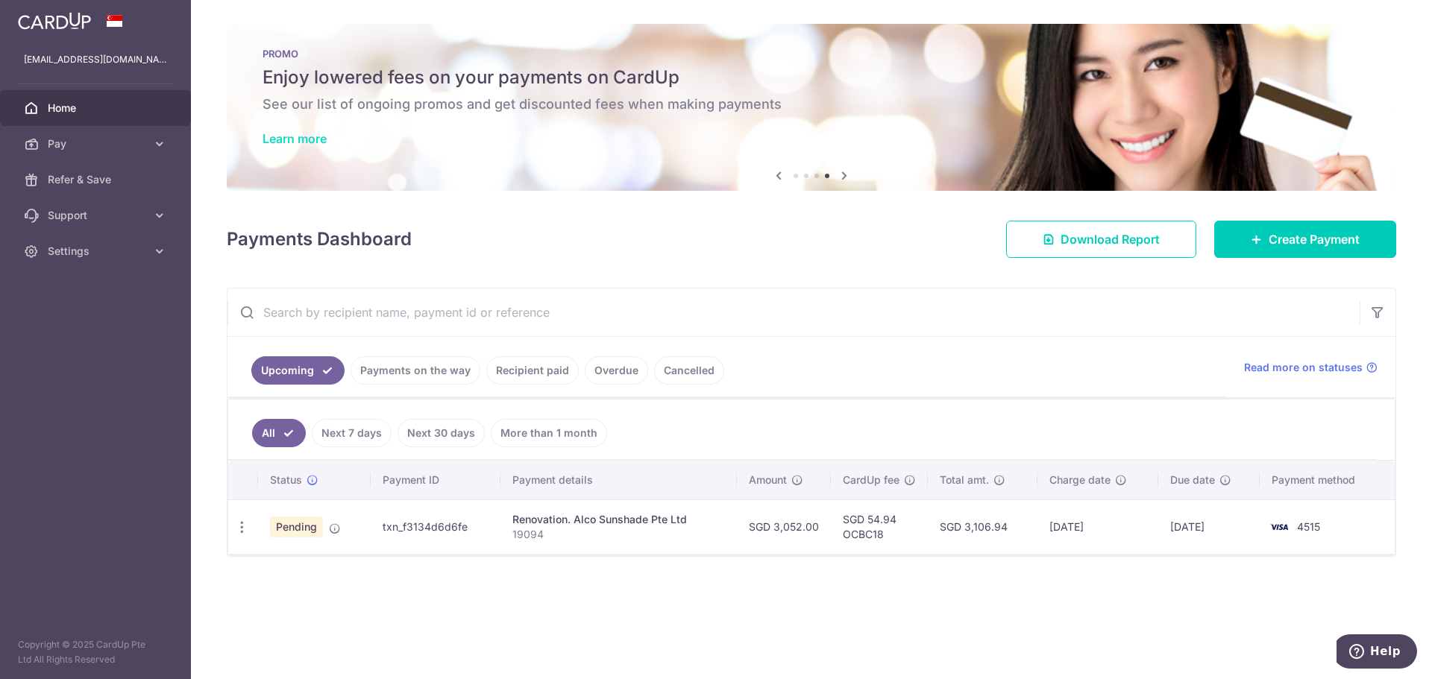
click at [274, 139] on link "Learn more" at bounding box center [294, 138] width 64 height 15
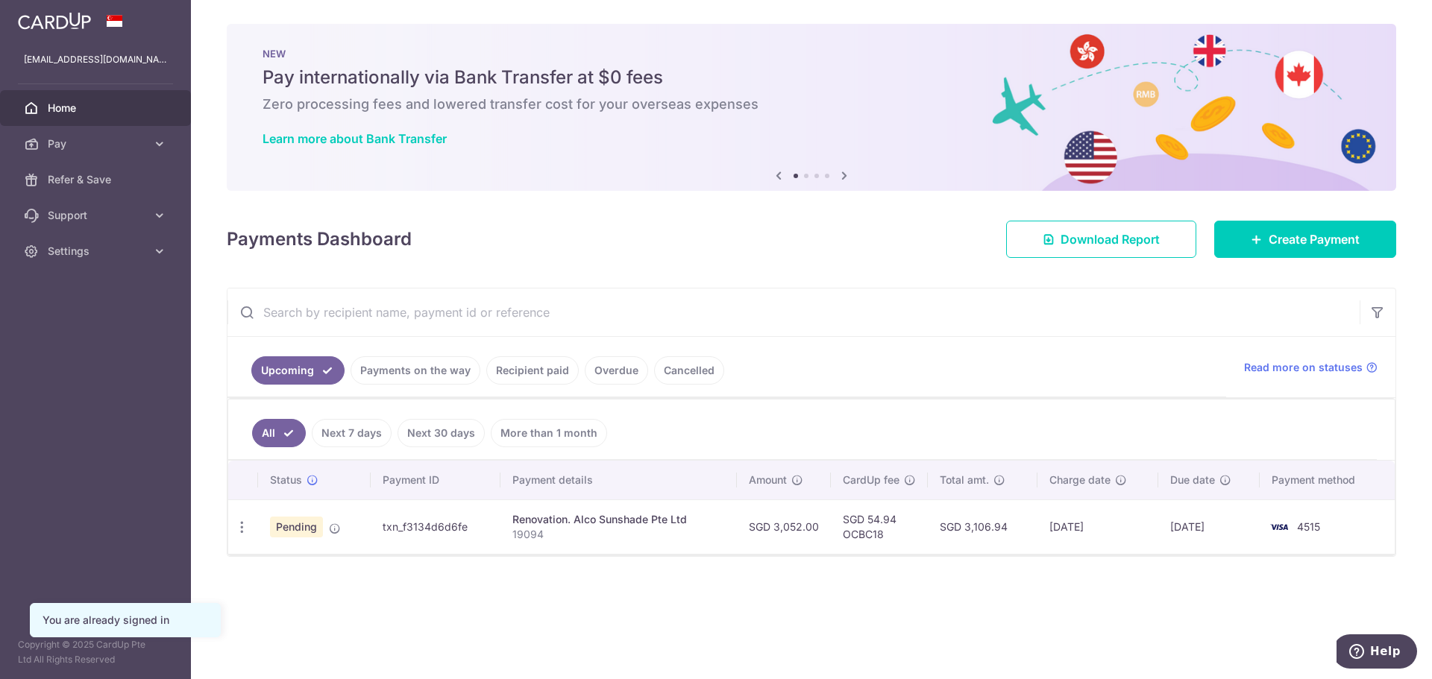
click at [844, 178] on icon at bounding box center [844, 175] width 18 height 19
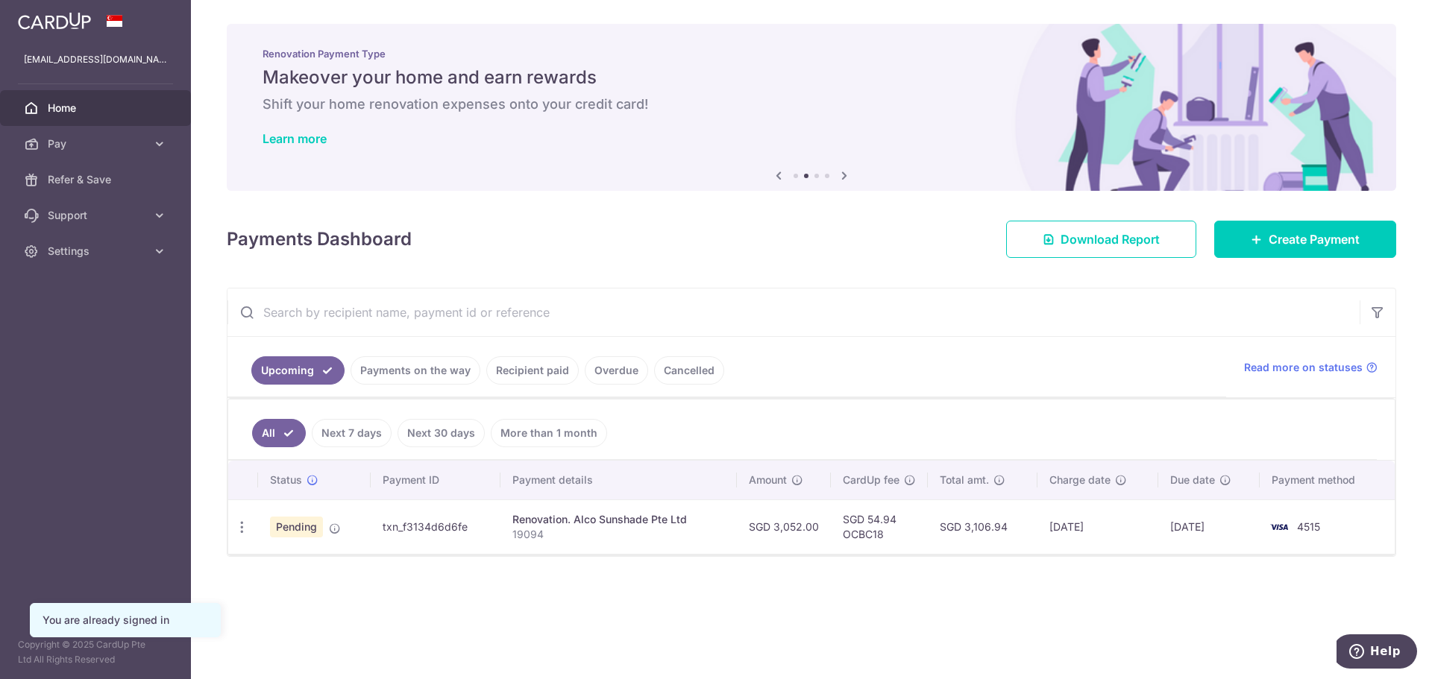
click at [844, 178] on icon at bounding box center [844, 175] width 18 height 19
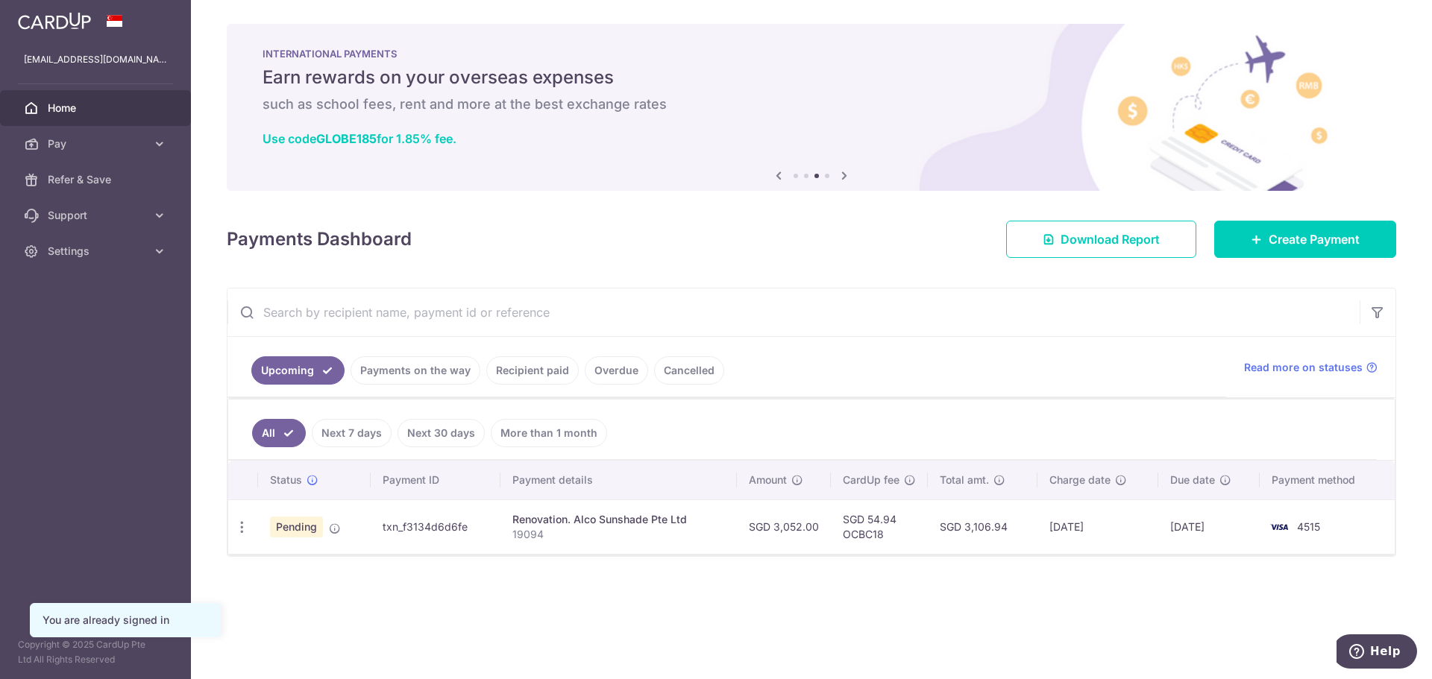
click at [844, 178] on icon at bounding box center [844, 175] width 18 height 19
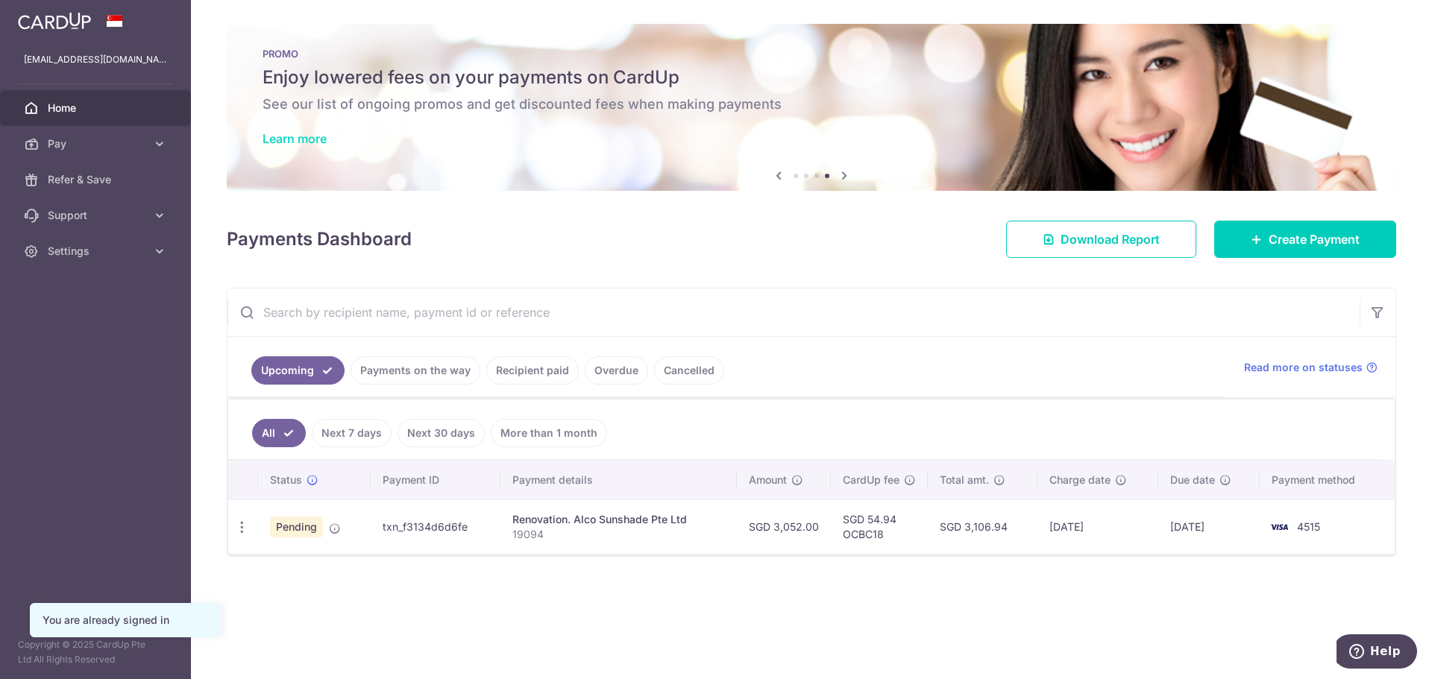
click at [303, 142] on link "Learn more" at bounding box center [294, 138] width 64 height 15
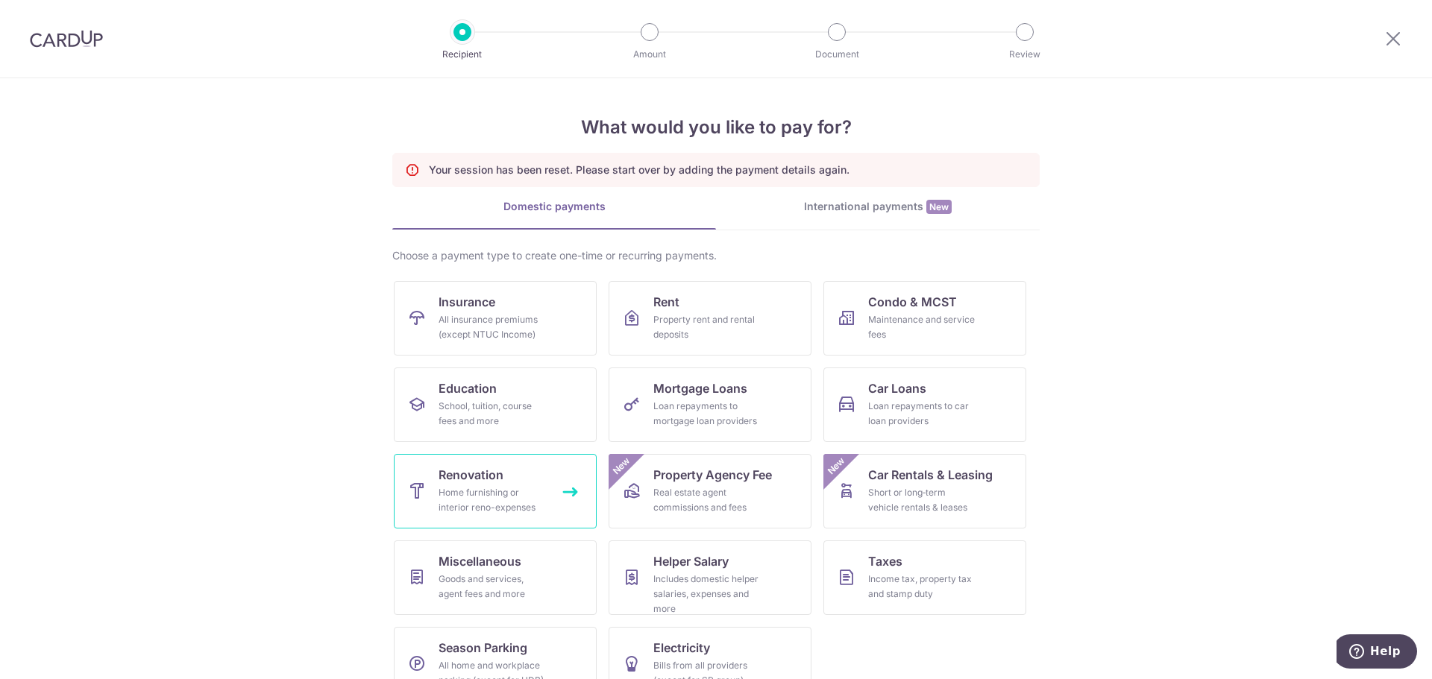
click at [479, 499] on div "Home furnishing or interior reno-expenses" at bounding box center [491, 500] width 107 height 30
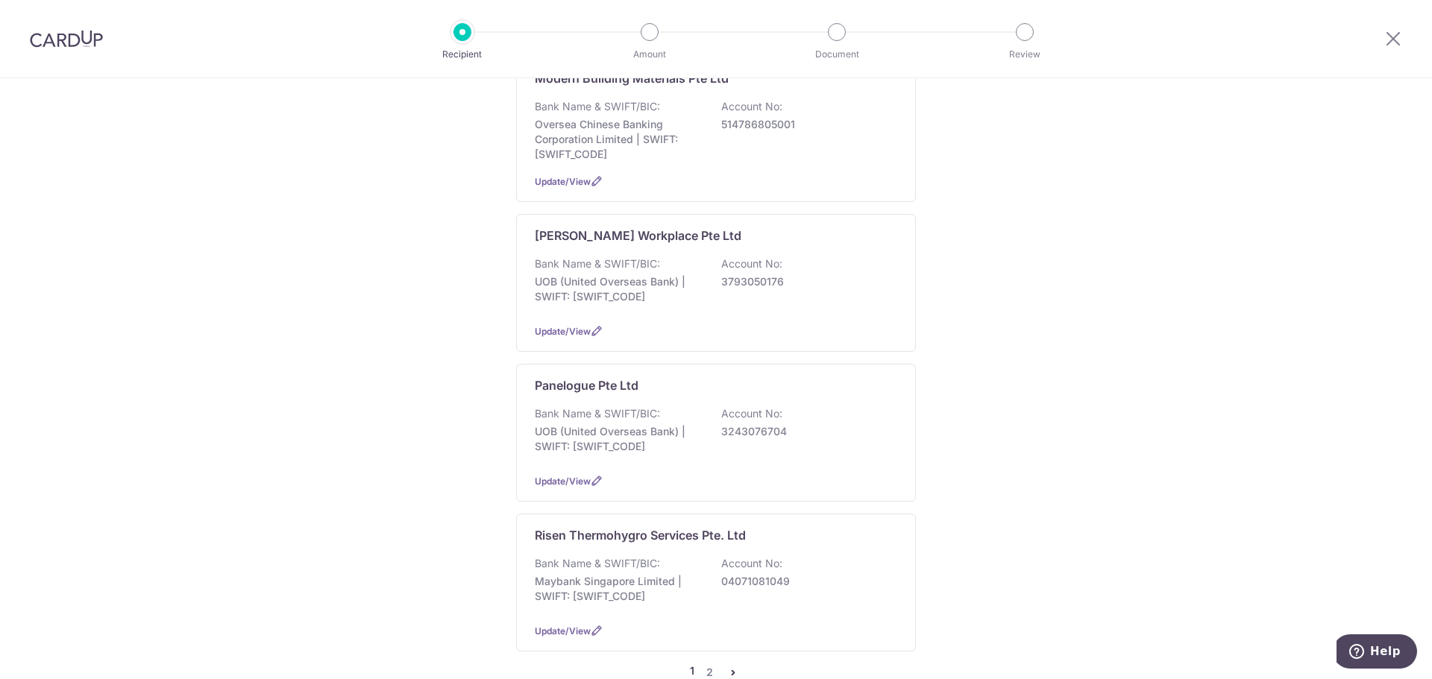
scroll to position [1118, 0]
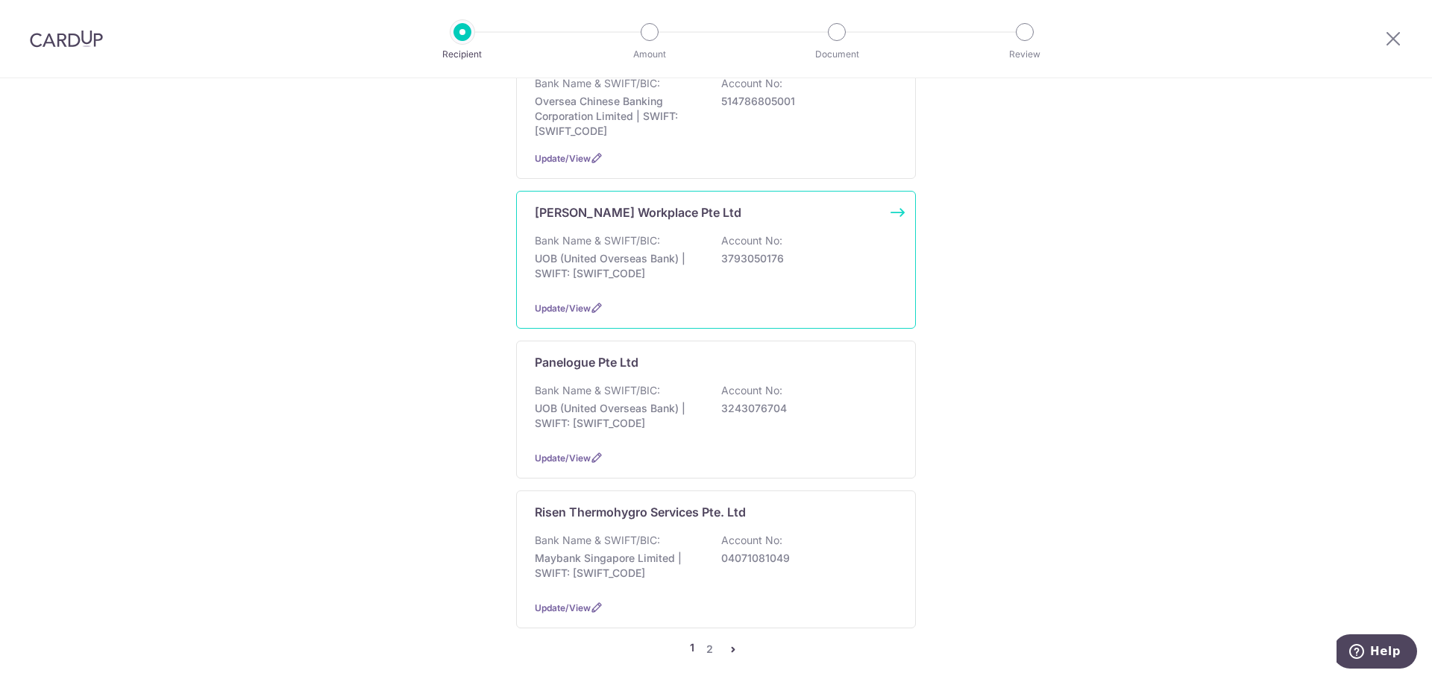
click at [625, 252] on p "UOB (United Overseas Bank) | SWIFT: [SWIFT_CODE]" at bounding box center [618, 266] width 167 height 30
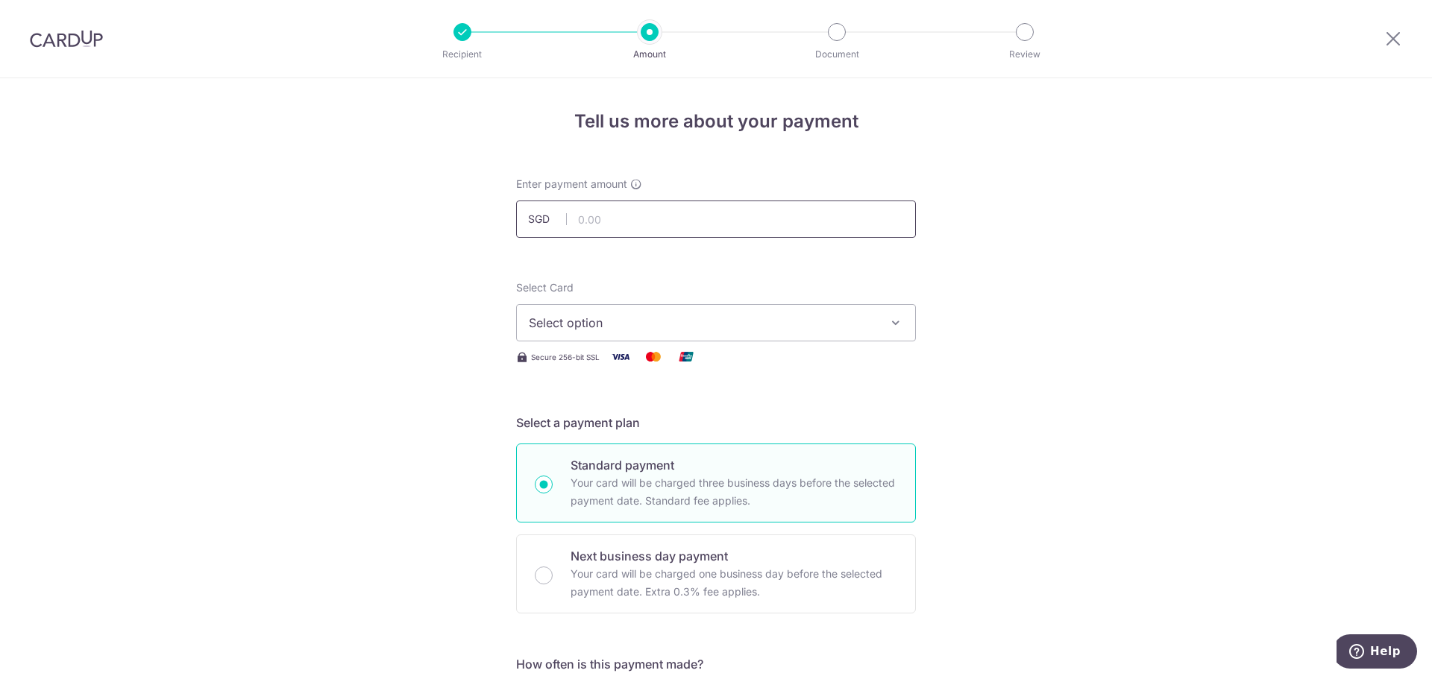
click at [582, 225] on input "text" at bounding box center [716, 219] width 400 height 37
type input "4,394.88"
click at [639, 321] on span "Select option" at bounding box center [702, 323] width 347 height 18
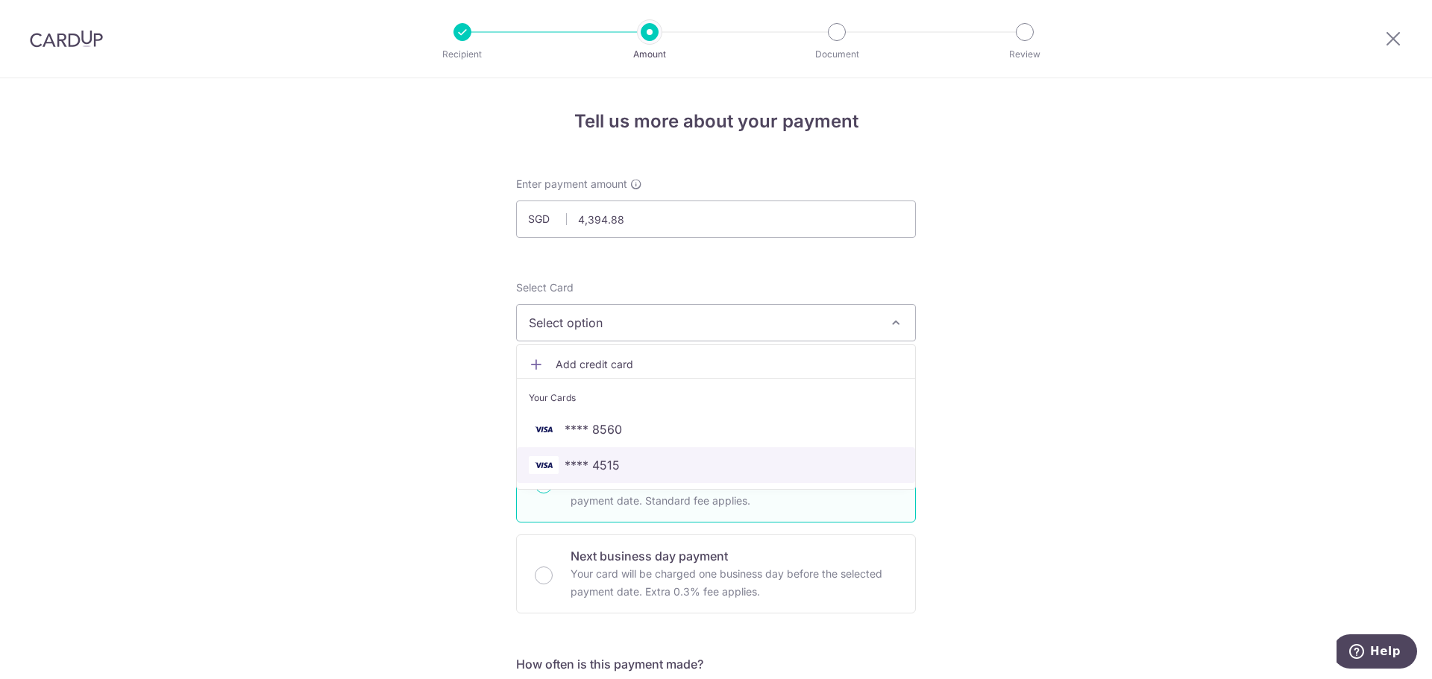
click at [605, 470] on span "**** 4515" at bounding box center [591, 465] width 55 height 18
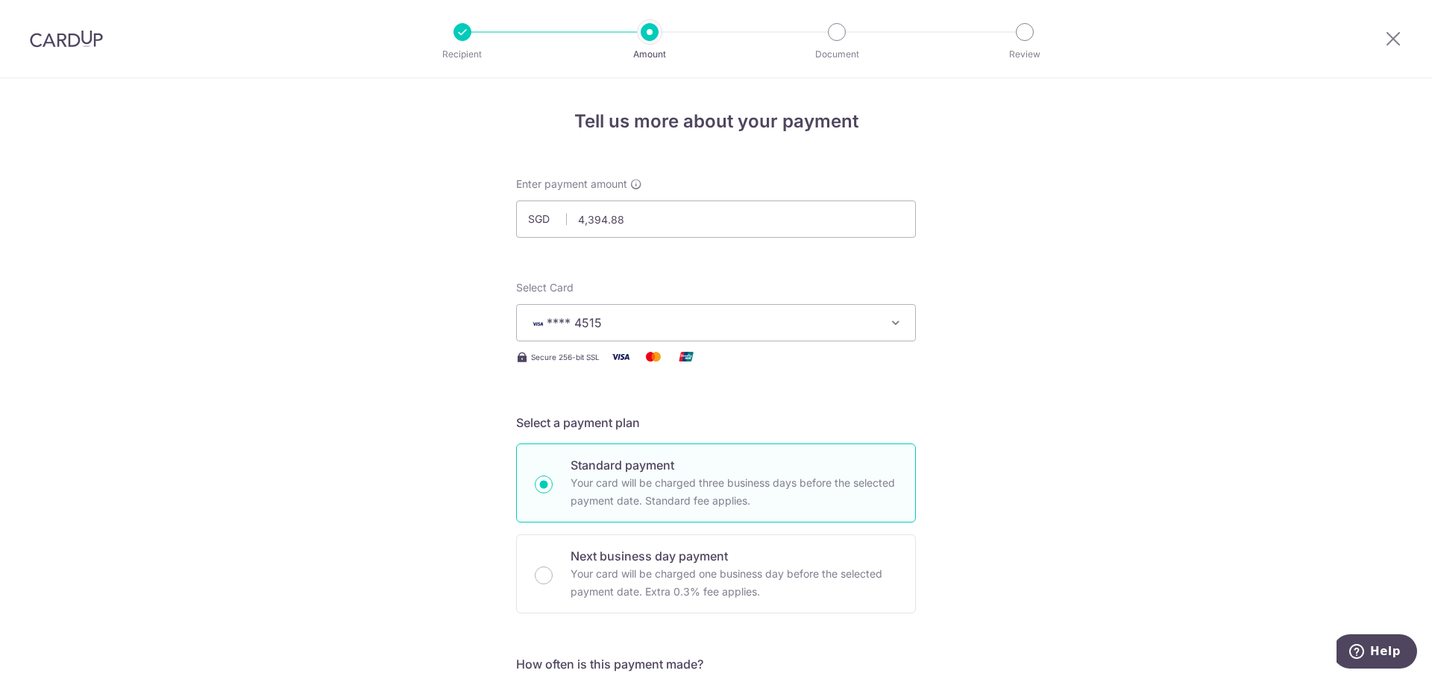
scroll to position [373, 0]
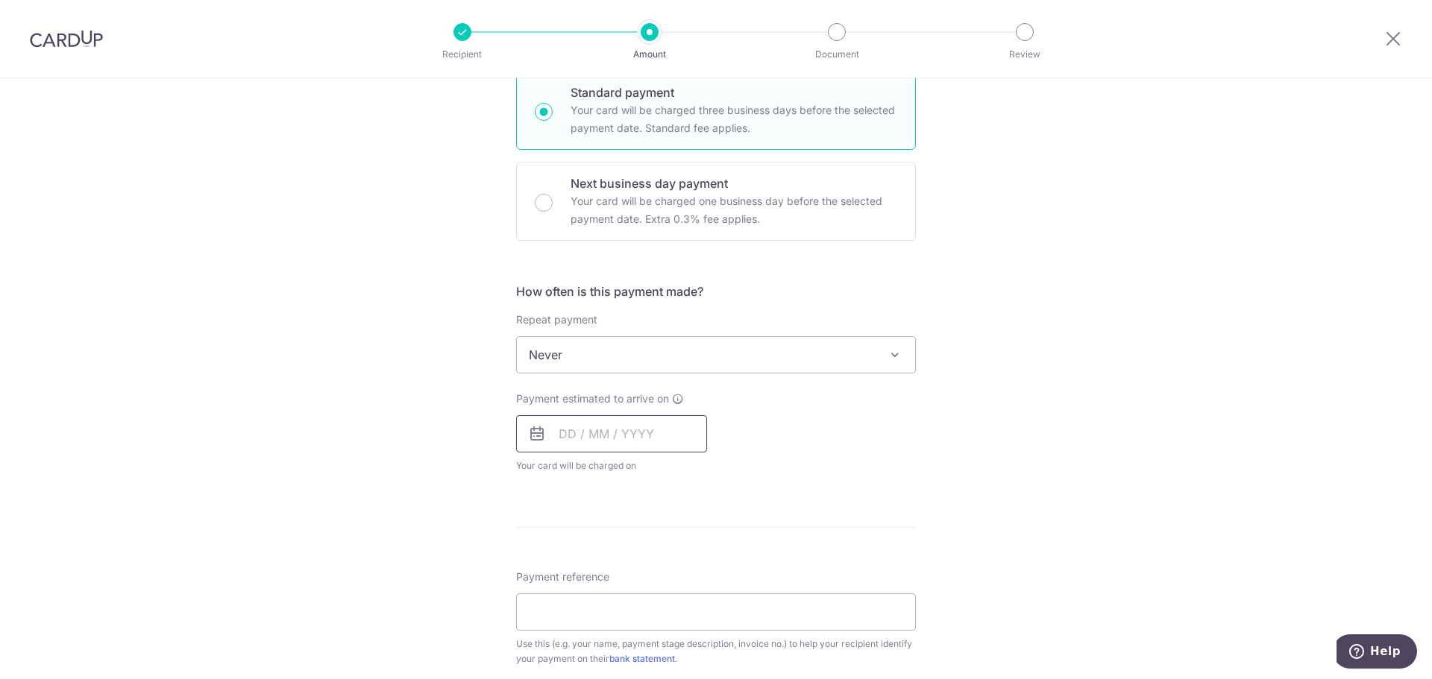
click at [572, 439] on input "text" at bounding box center [611, 433] width 191 height 37
click at [691, 600] on link "17" at bounding box center [696, 600] width 24 height 24
type input "17/10/2025"
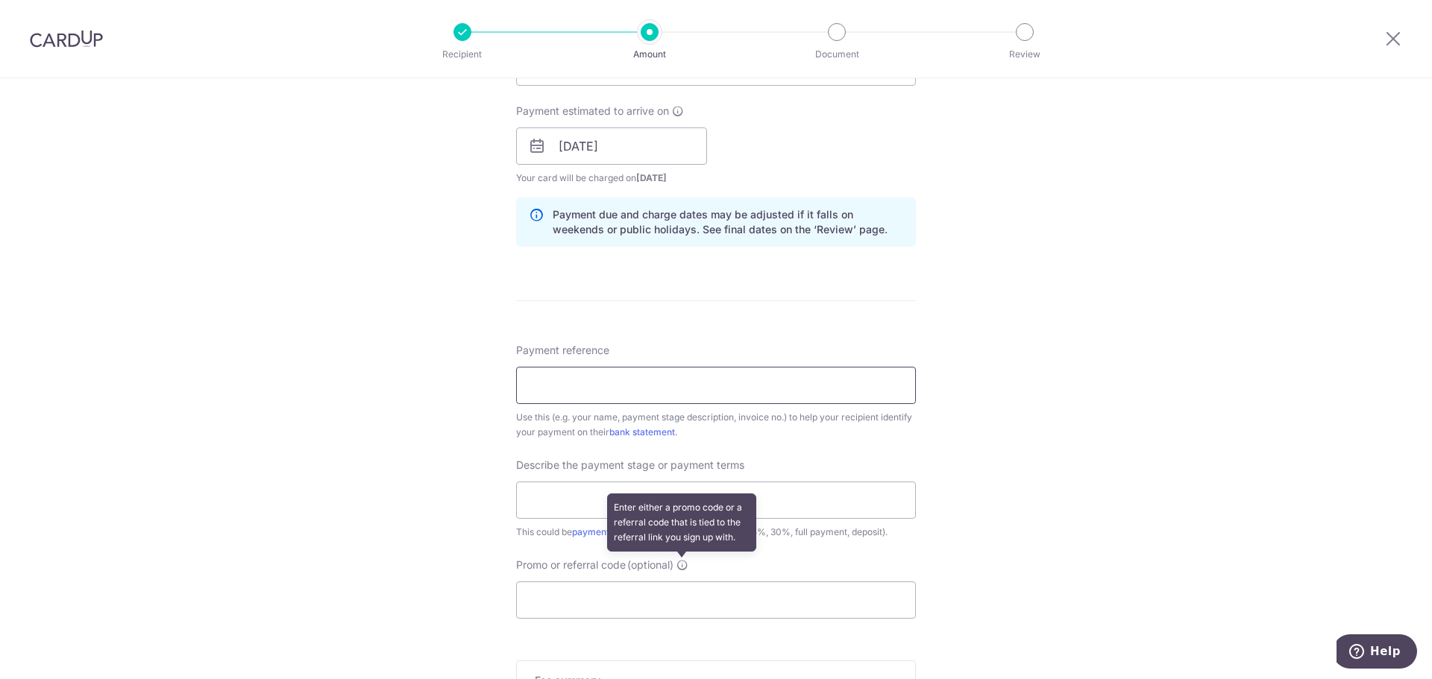
scroll to position [671, 0]
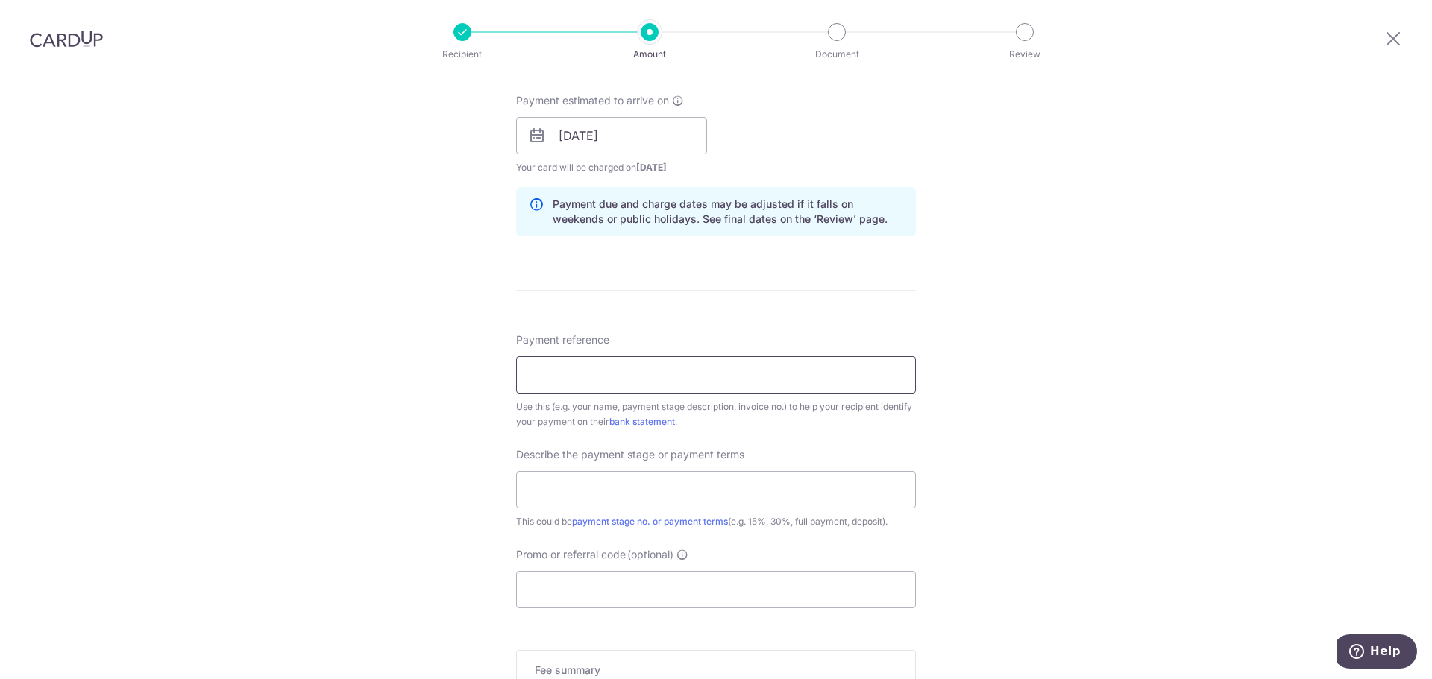
click at [540, 377] on input "Payment reference" at bounding box center [716, 374] width 400 height 37
paste input "SQ7157/10/25"
click at [570, 374] on input "SQ7157/10/25" at bounding box center [716, 374] width 400 height 37
click at [586, 370] on input "SQ715710/25" at bounding box center [716, 374] width 400 height 37
type input "SQ71571025"
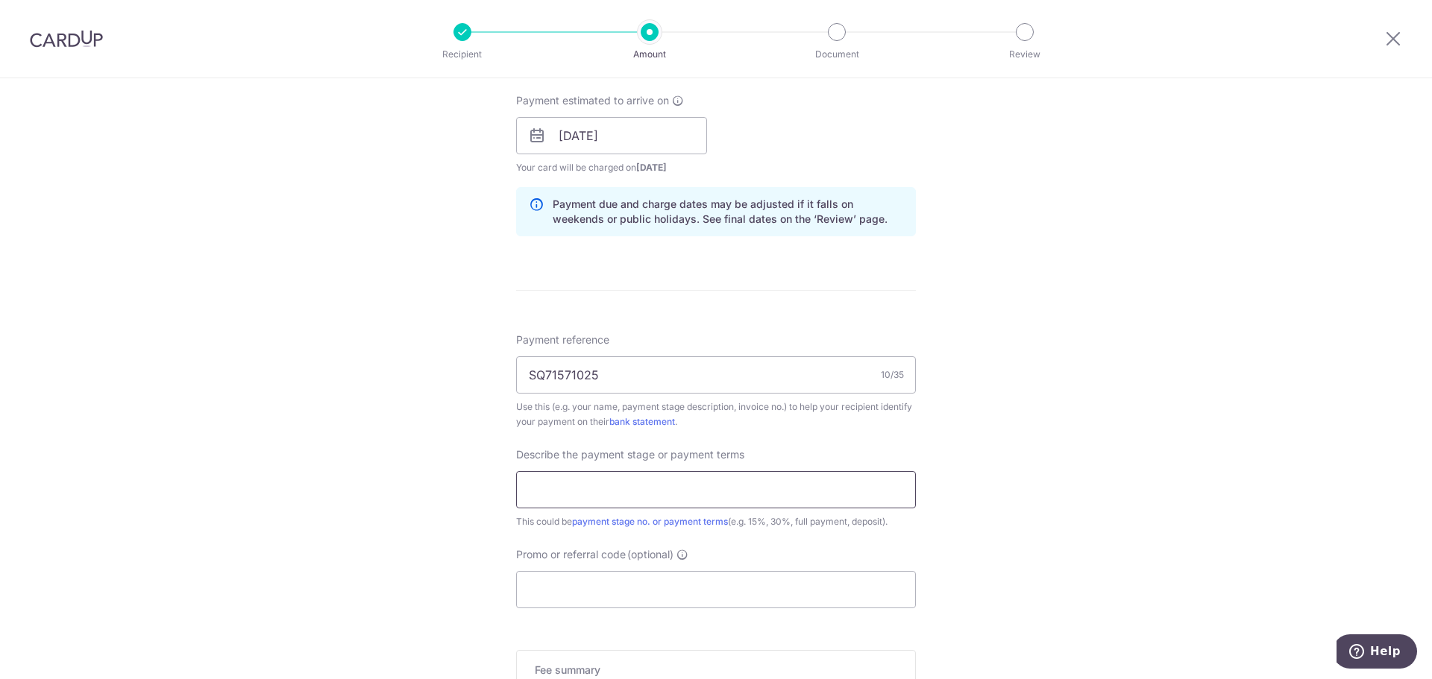
click at [586, 494] on input "text" at bounding box center [716, 489] width 400 height 37
type input "full payment"
click at [560, 587] on input "Promo or referral code (optional)" at bounding box center [716, 589] width 400 height 37
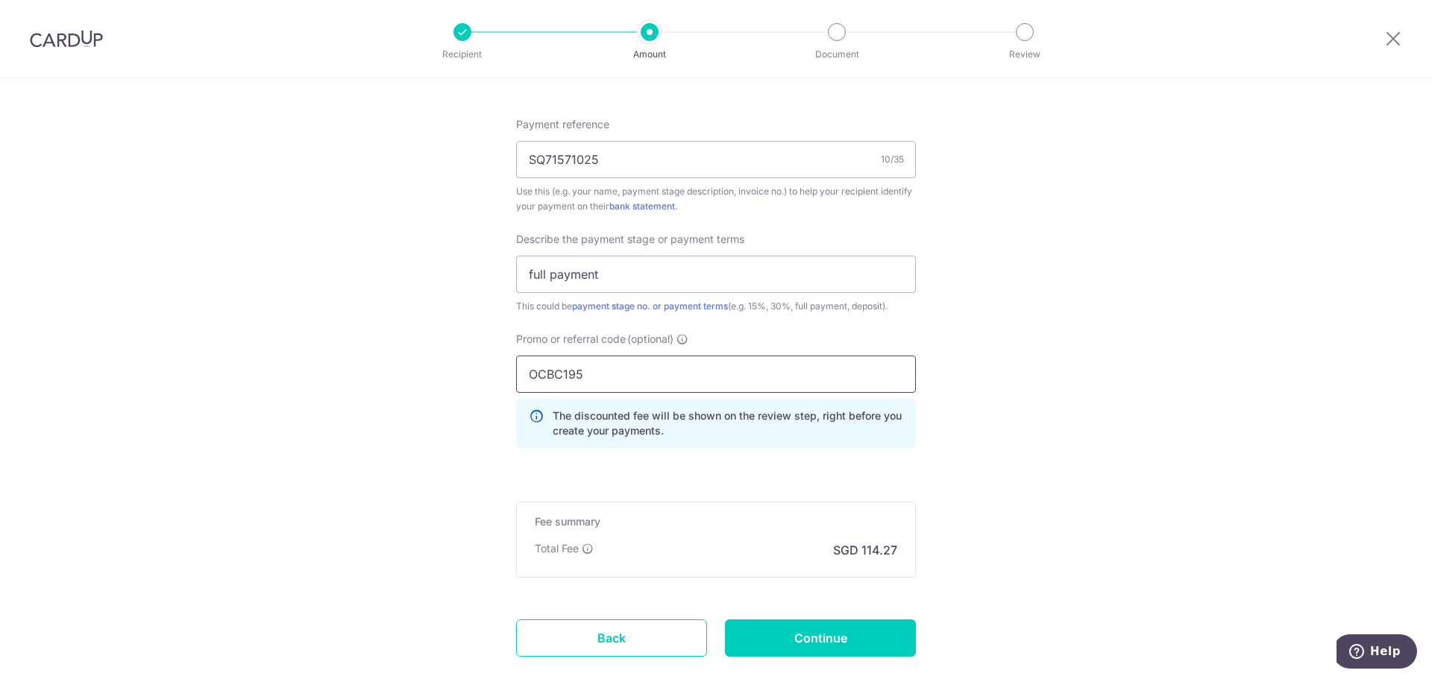
scroll to position [969, 0]
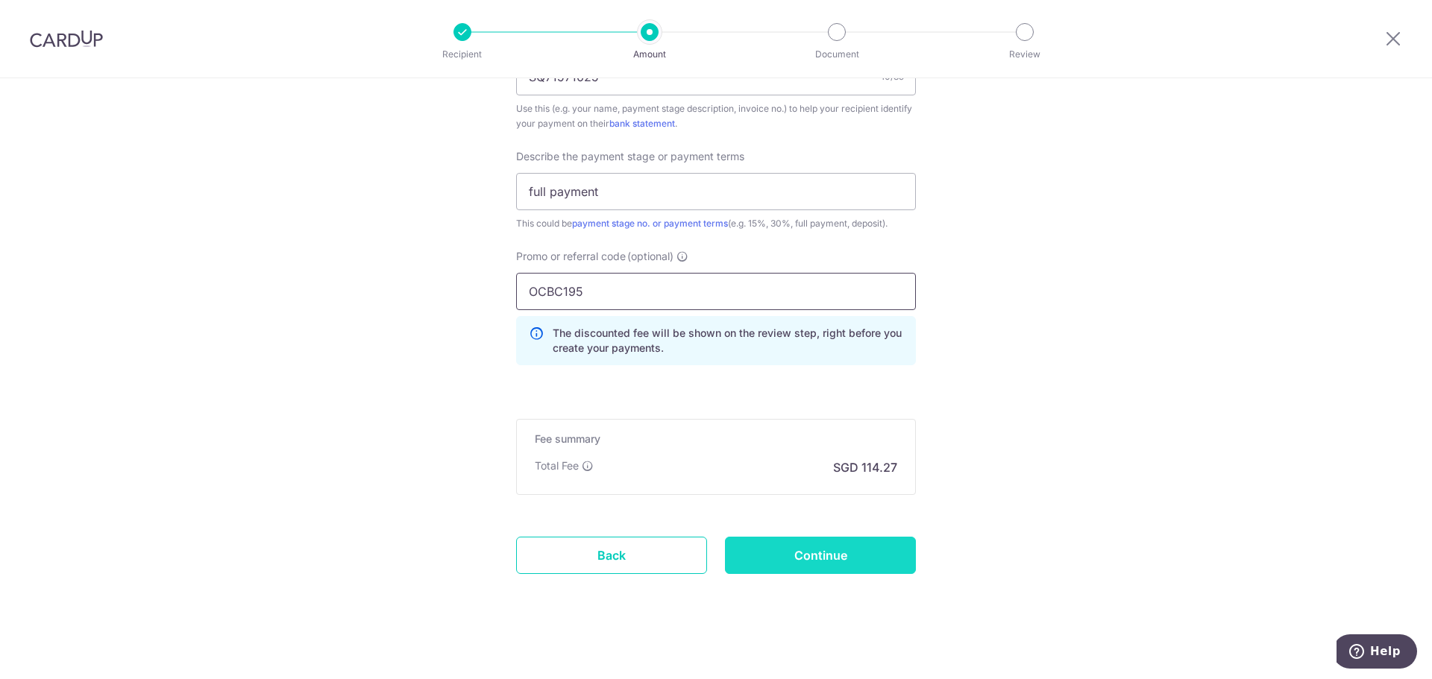
type input "OCBC195"
click at [837, 557] on input "Continue" at bounding box center [820, 555] width 191 height 37
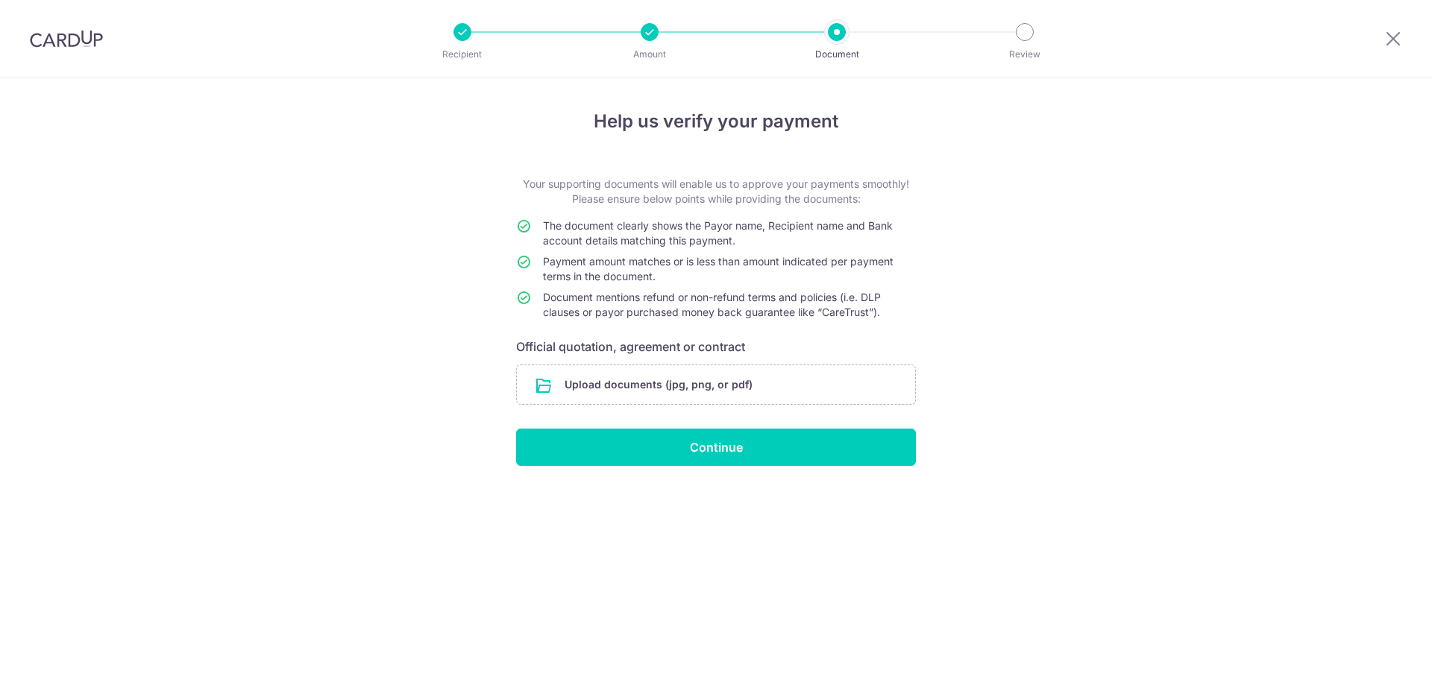
click at [667, 379] on input "file" at bounding box center [716, 384] width 398 height 39
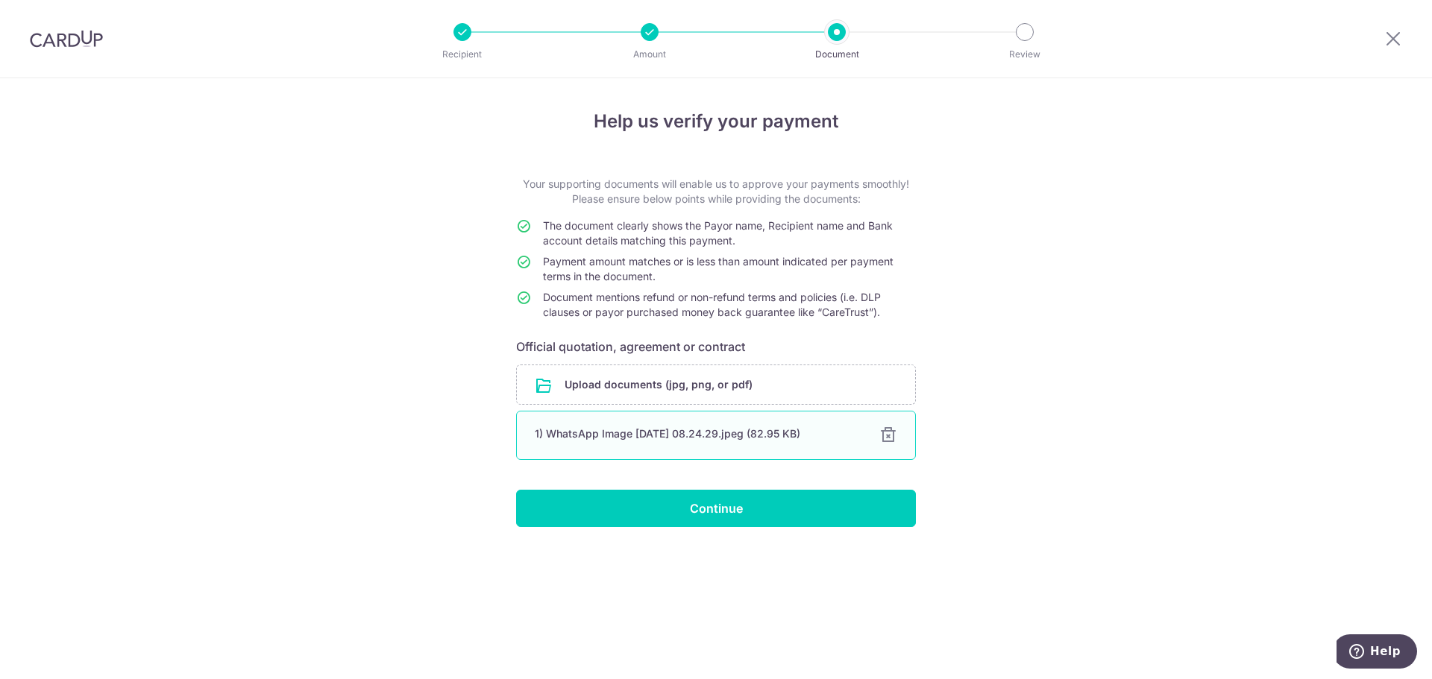
click at [879, 438] on div at bounding box center [888, 435] width 18 height 18
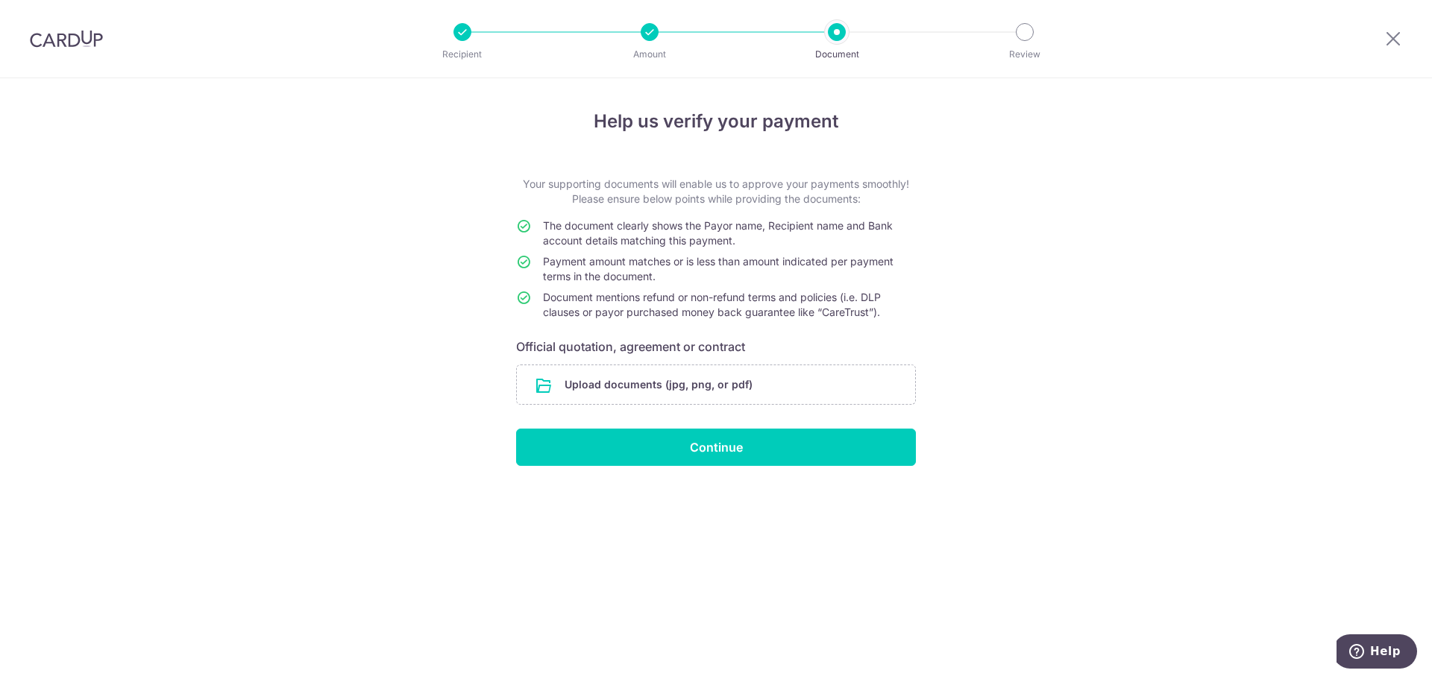
click at [639, 363] on form "Your supporting documents will enable us to approve your payments smoothly! Ple…" at bounding box center [716, 321] width 400 height 289
click at [637, 374] on input "file" at bounding box center [716, 384] width 398 height 39
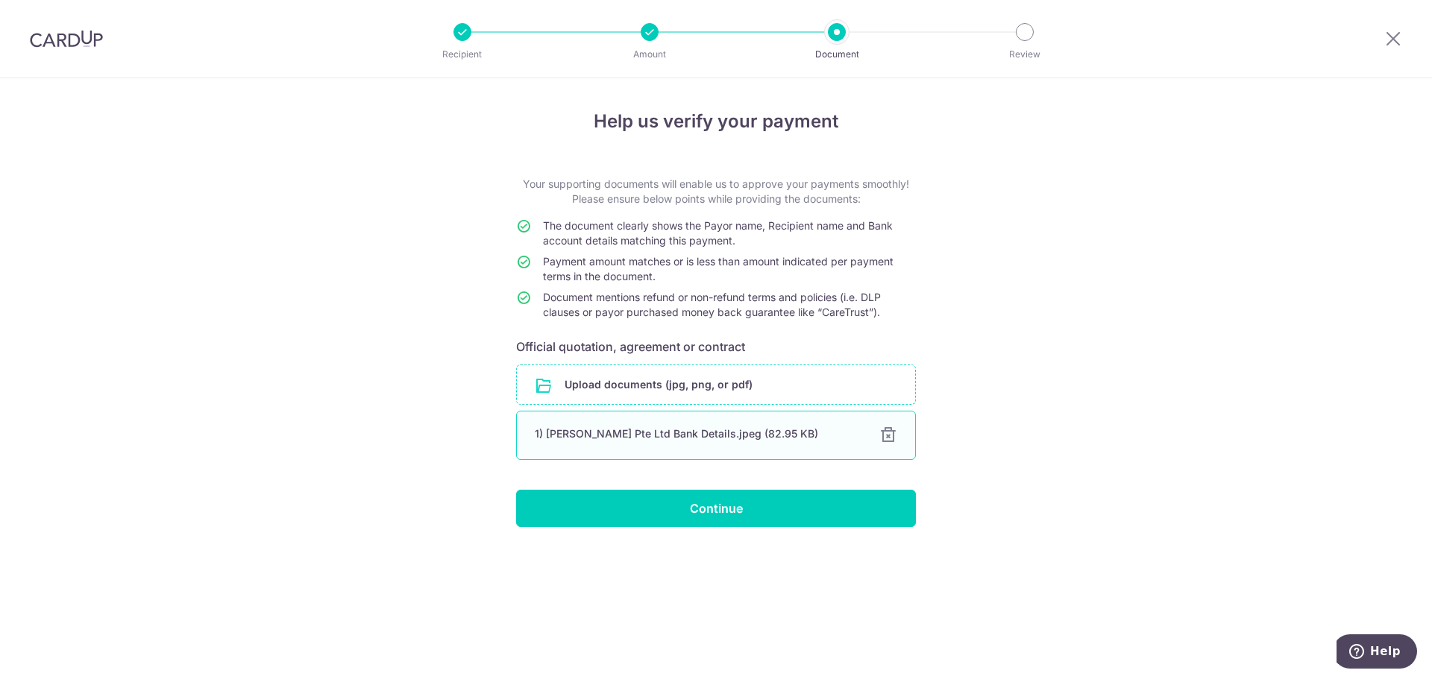
click at [661, 432] on div "1) Oberoi Pte Ltd Bank Details.jpeg (82.95 KB)" at bounding box center [698, 433] width 327 height 15
click at [664, 400] on input "file" at bounding box center [716, 384] width 398 height 39
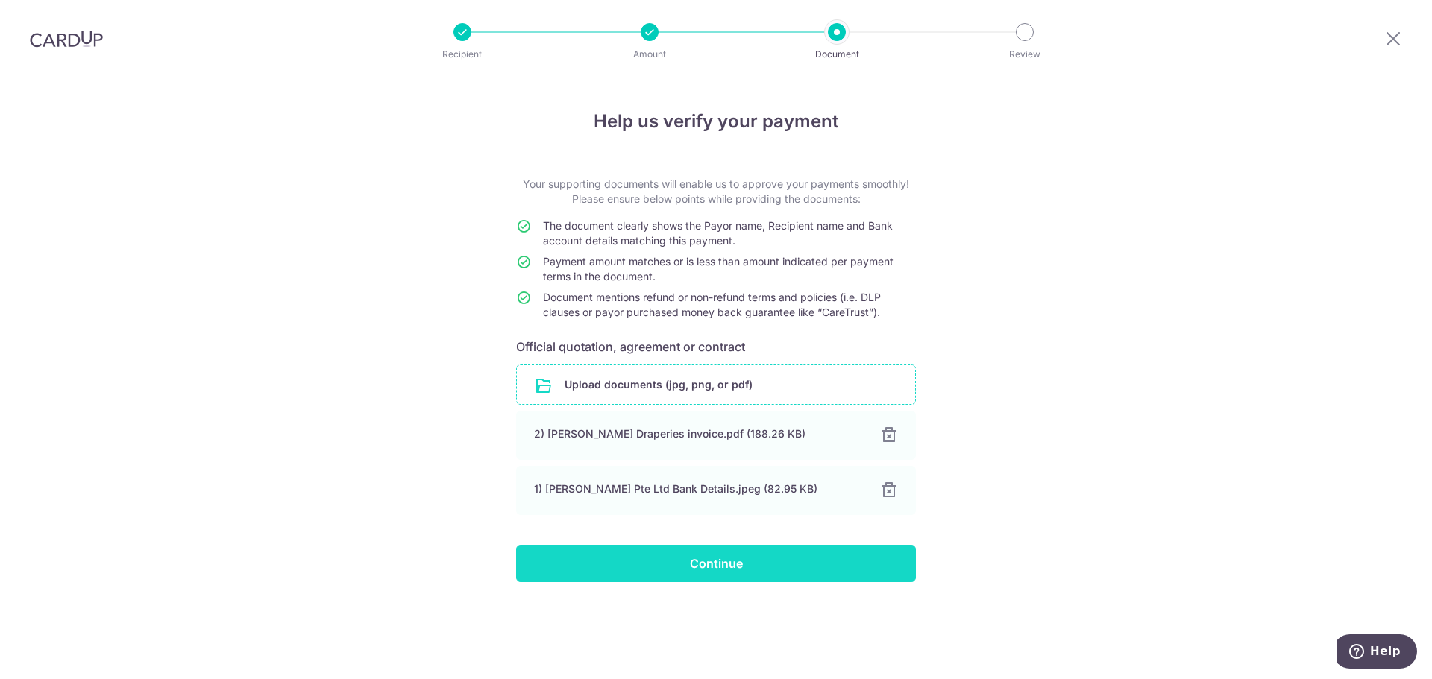
click at [749, 569] on input "Continue" at bounding box center [716, 563] width 400 height 37
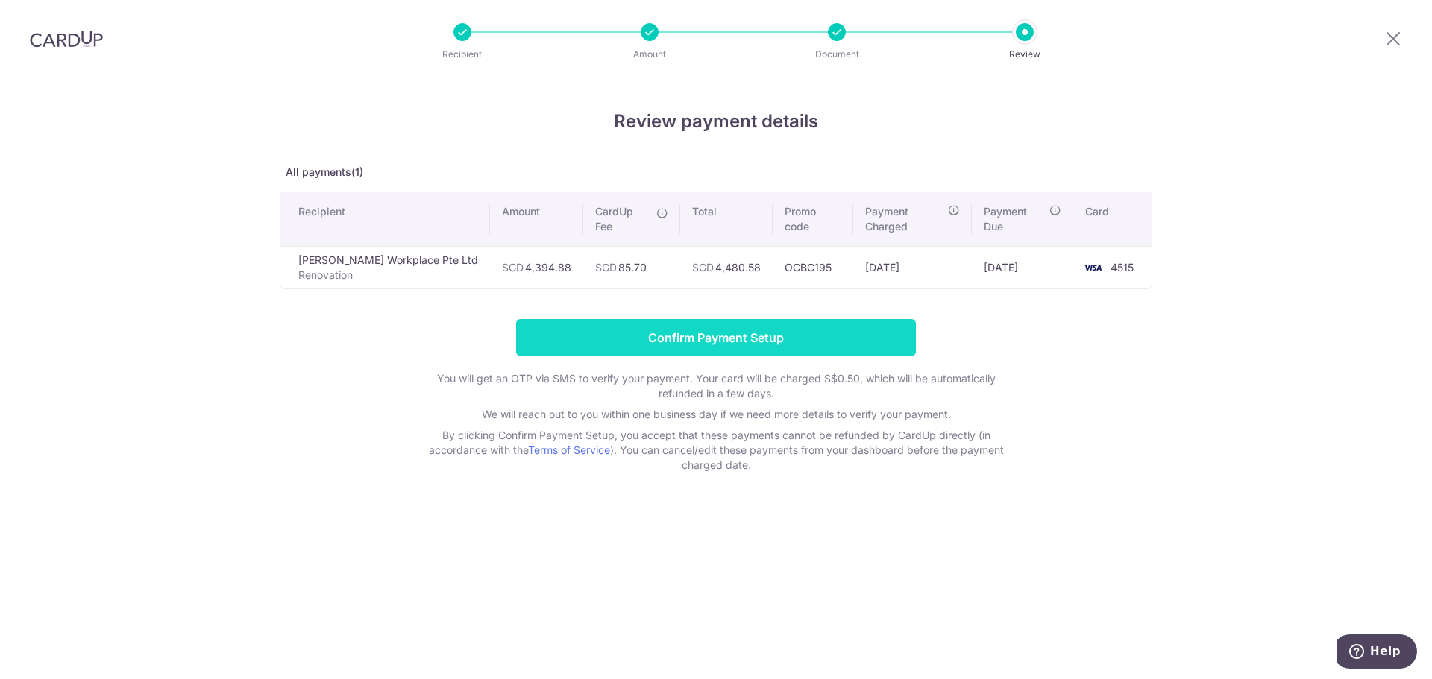
click at [790, 323] on input "Confirm Payment Setup" at bounding box center [716, 337] width 400 height 37
